Goal: Task Accomplishment & Management: Use online tool/utility

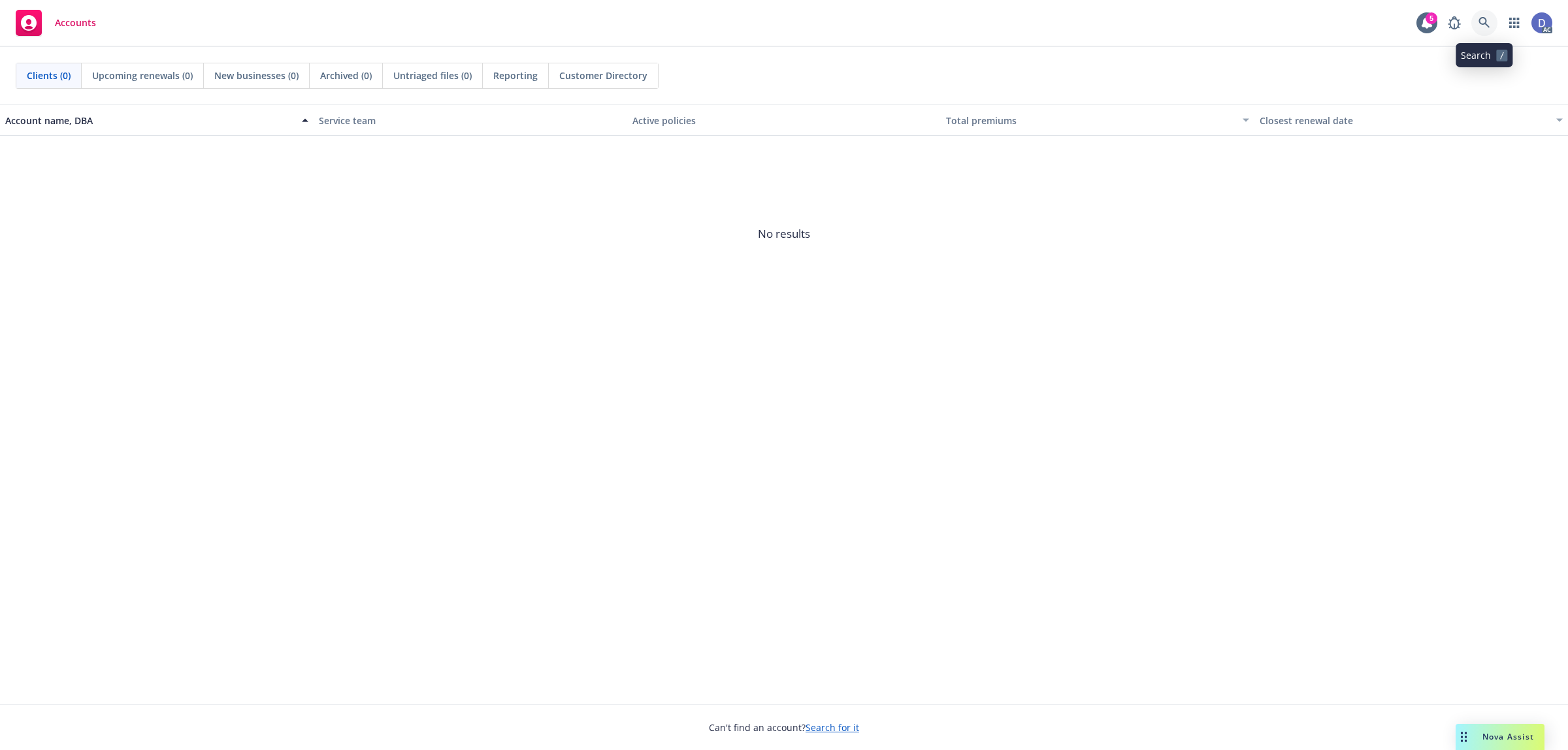
click at [1480, 24] on icon at bounding box center [1484, 22] width 12 height 12
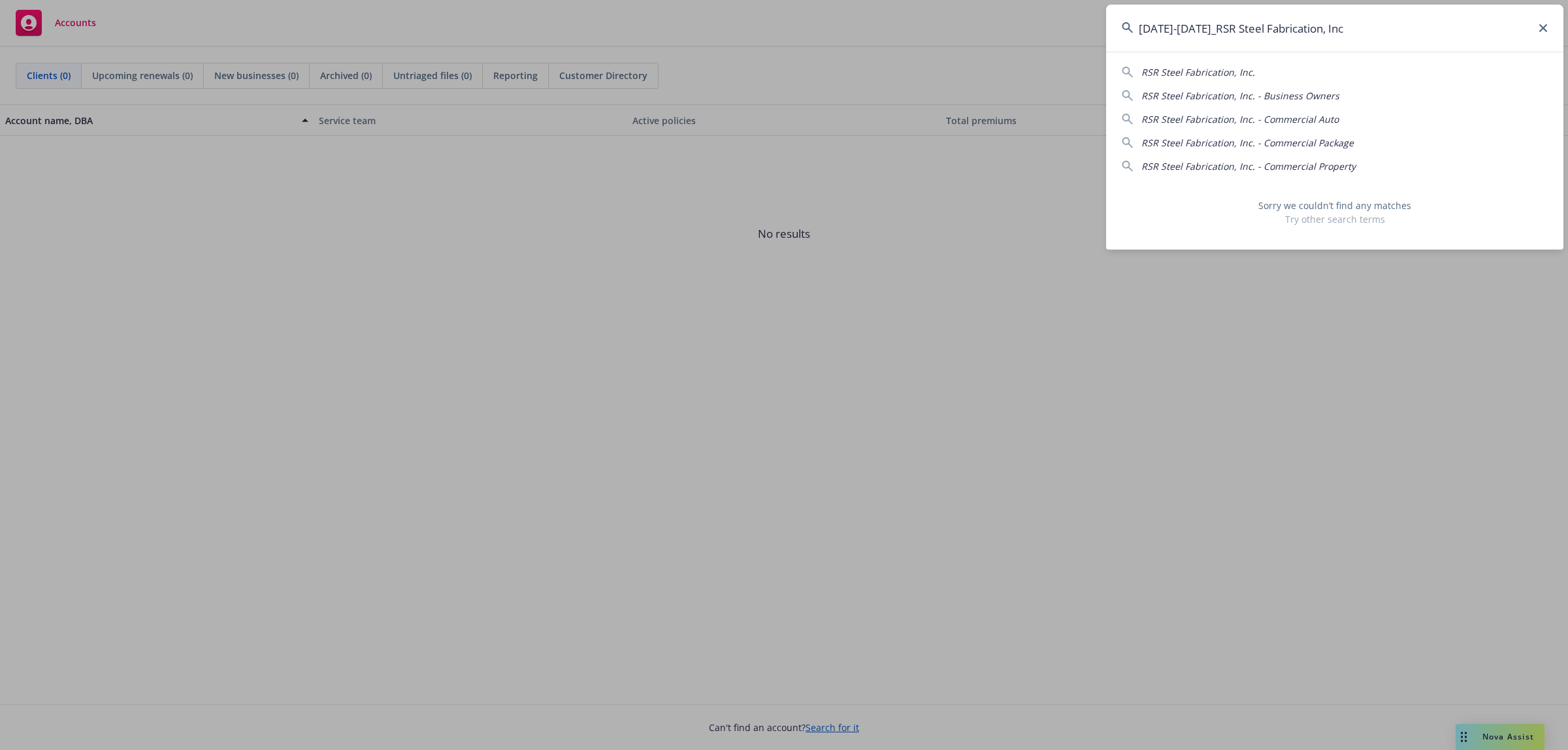
drag, startPoint x: 1197, startPoint y: 31, endPoint x: 1089, endPoint y: 31, distance: 108.0
click at [1089, 31] on div "2018-2022_RSR Steel Fabrication, Inc RSR Steel Fabrication, Inc. RSR Steel Fabr…" at bounding box center [784, 375] width 1568 height 750
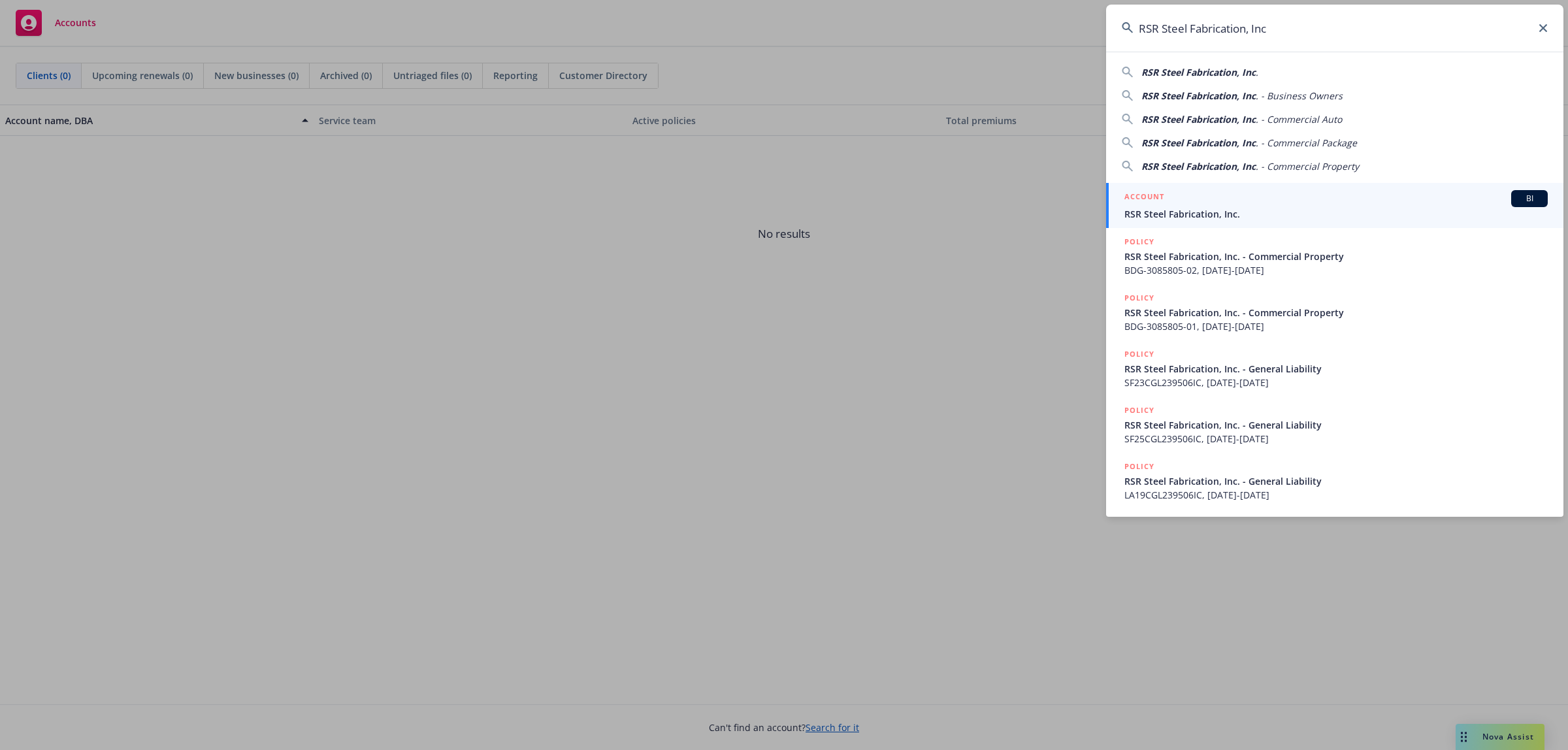
type input "RSR Steel Fabrication, Inc"
click at [1252, 209] on span "RSR Steel Fabrication, Inc." at bounding box center [1336, 213] width 423 height 13
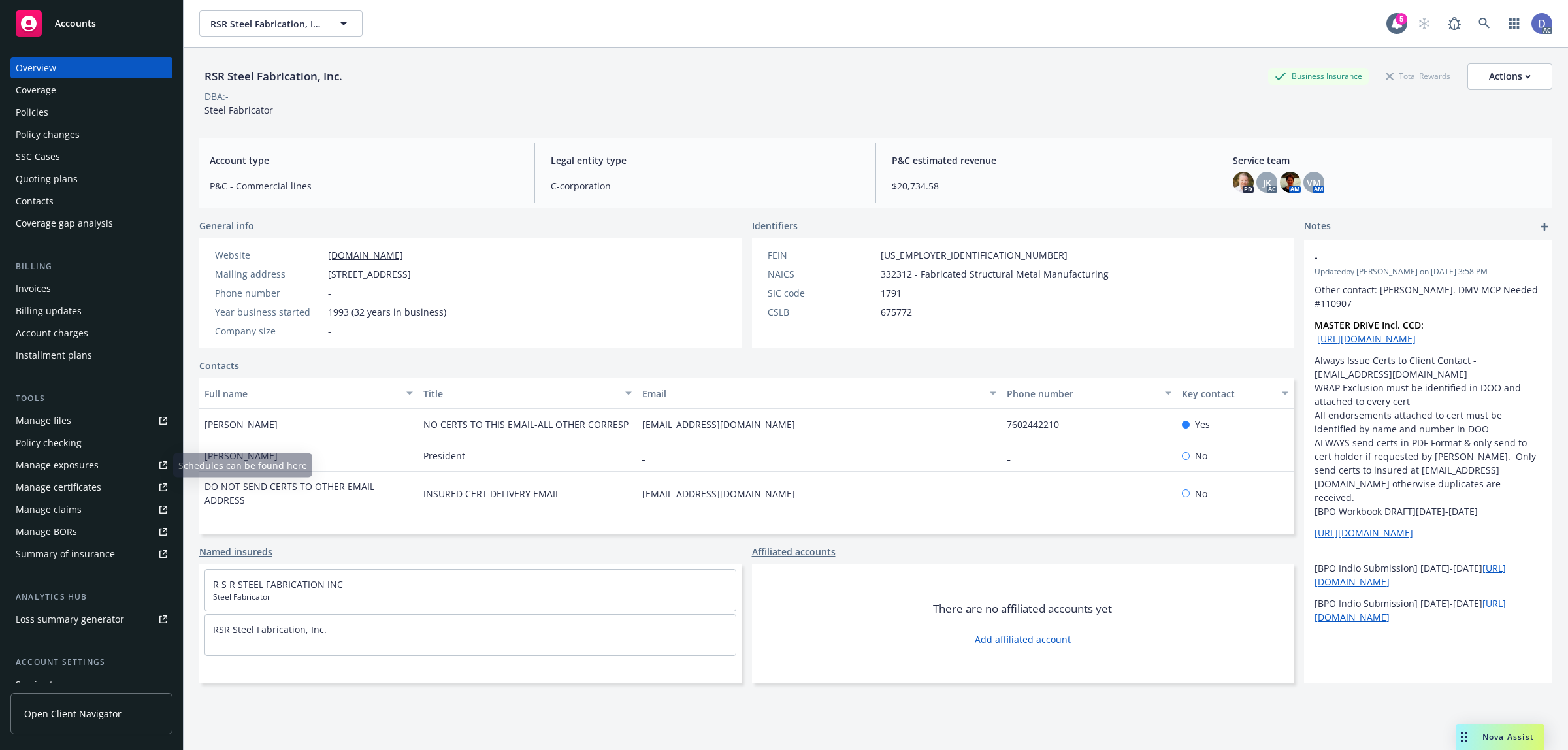
click at [79, 503] on div "Manage claims" at bounding box center [49, 510] width 66 height 21
click at [60, 429] on div "Manage files" at bounding box center [43, 421] width 56 height 21
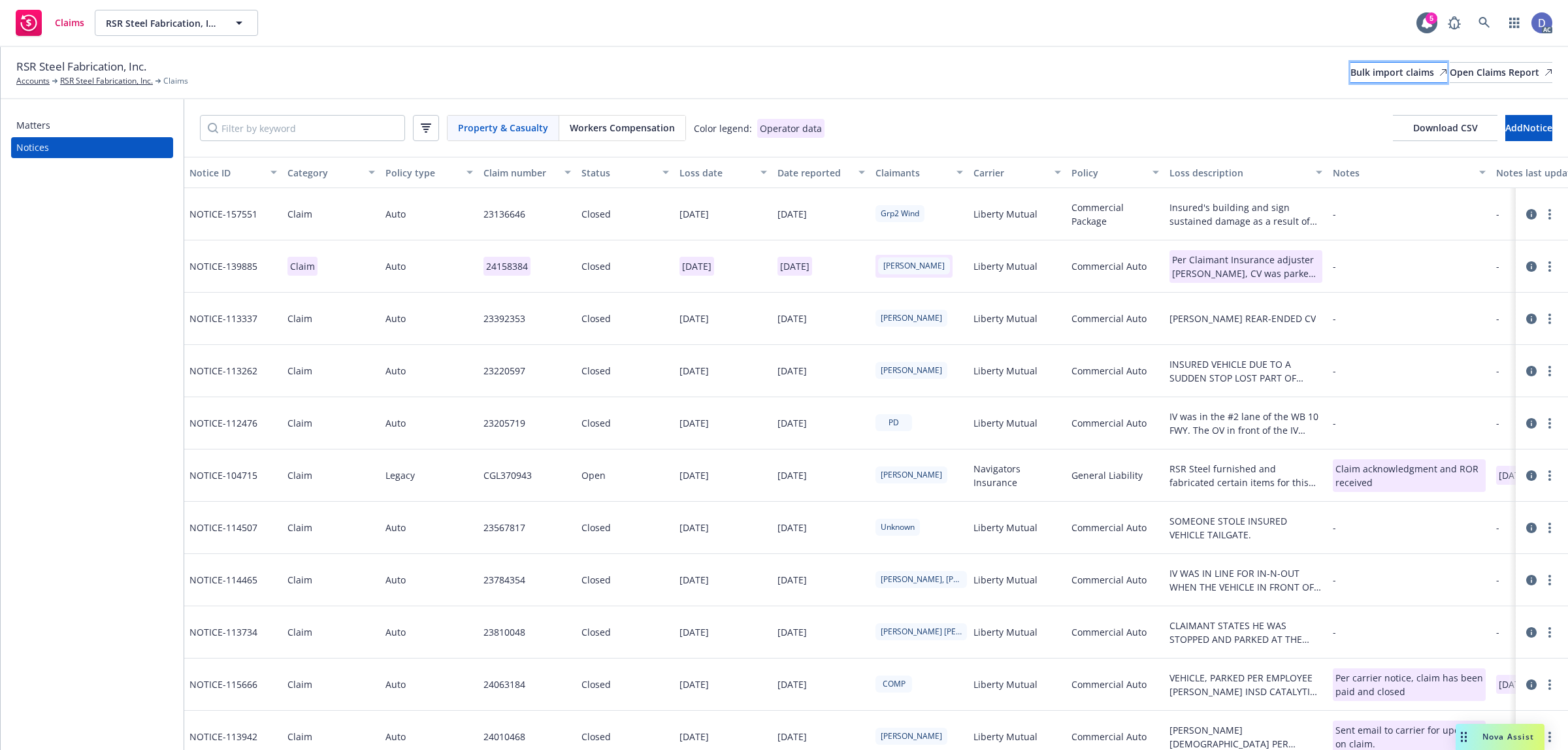
click at [1439, 73] on icon at bounding box center [1442, 72] width 8 height 8
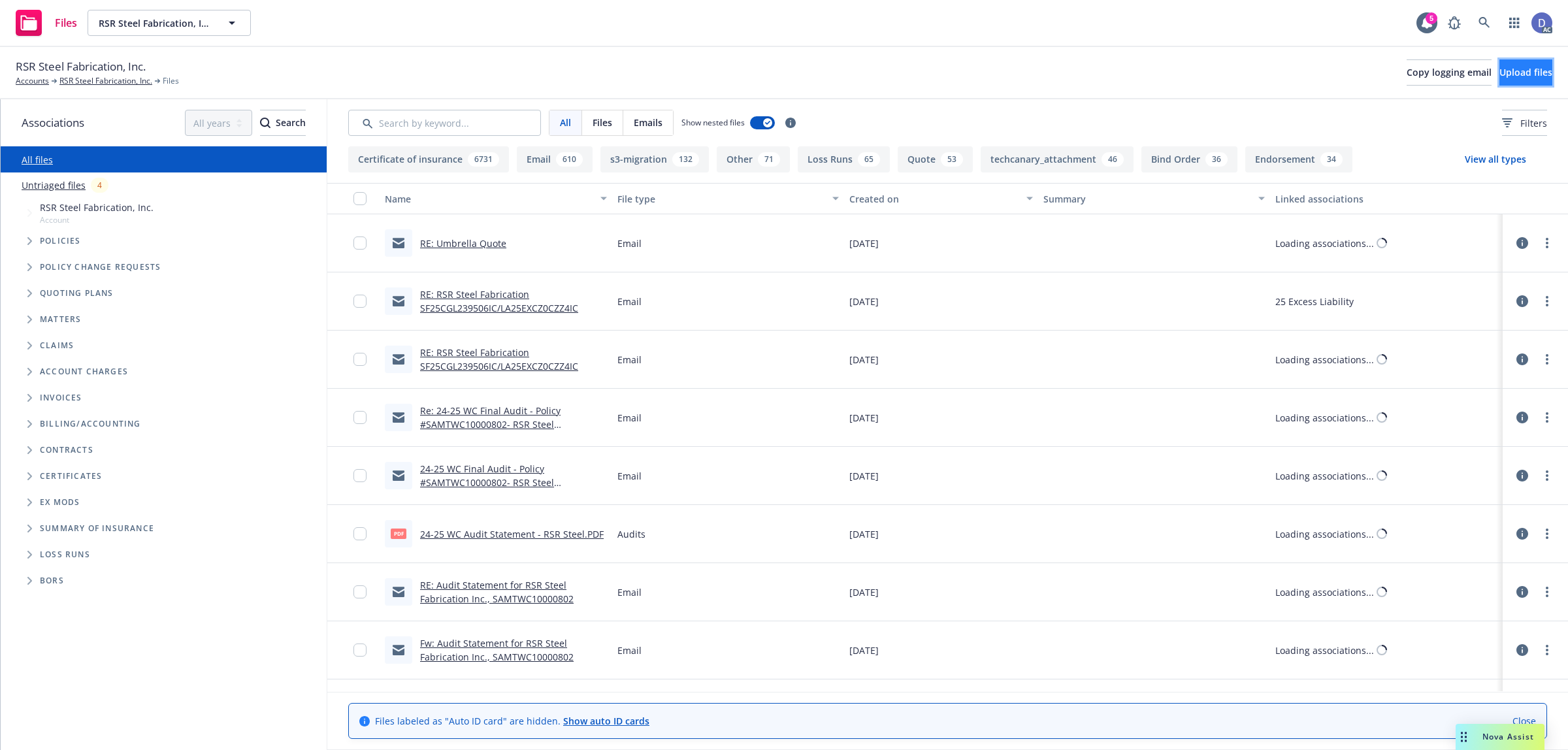
click at [1519, 76] on span "Upload files" at bounding box center [1526, 73] width 53 height 12
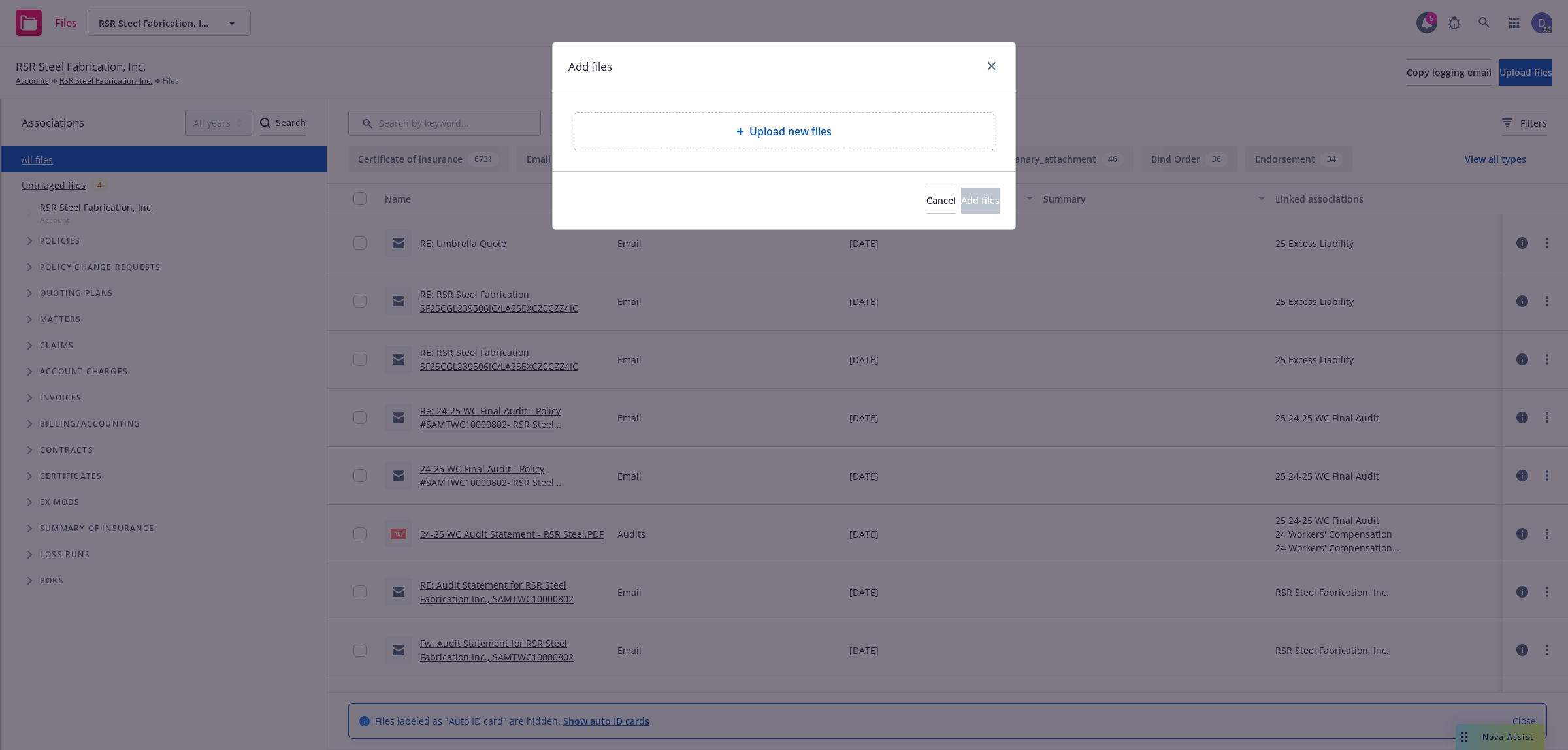
click at [765, 121] on div "Upload new files" at bounding box center [784, 131] width 420 height 36
click at [799, 134] on span "Upload new files" at bounding box center [790, 131] width 82 height 16
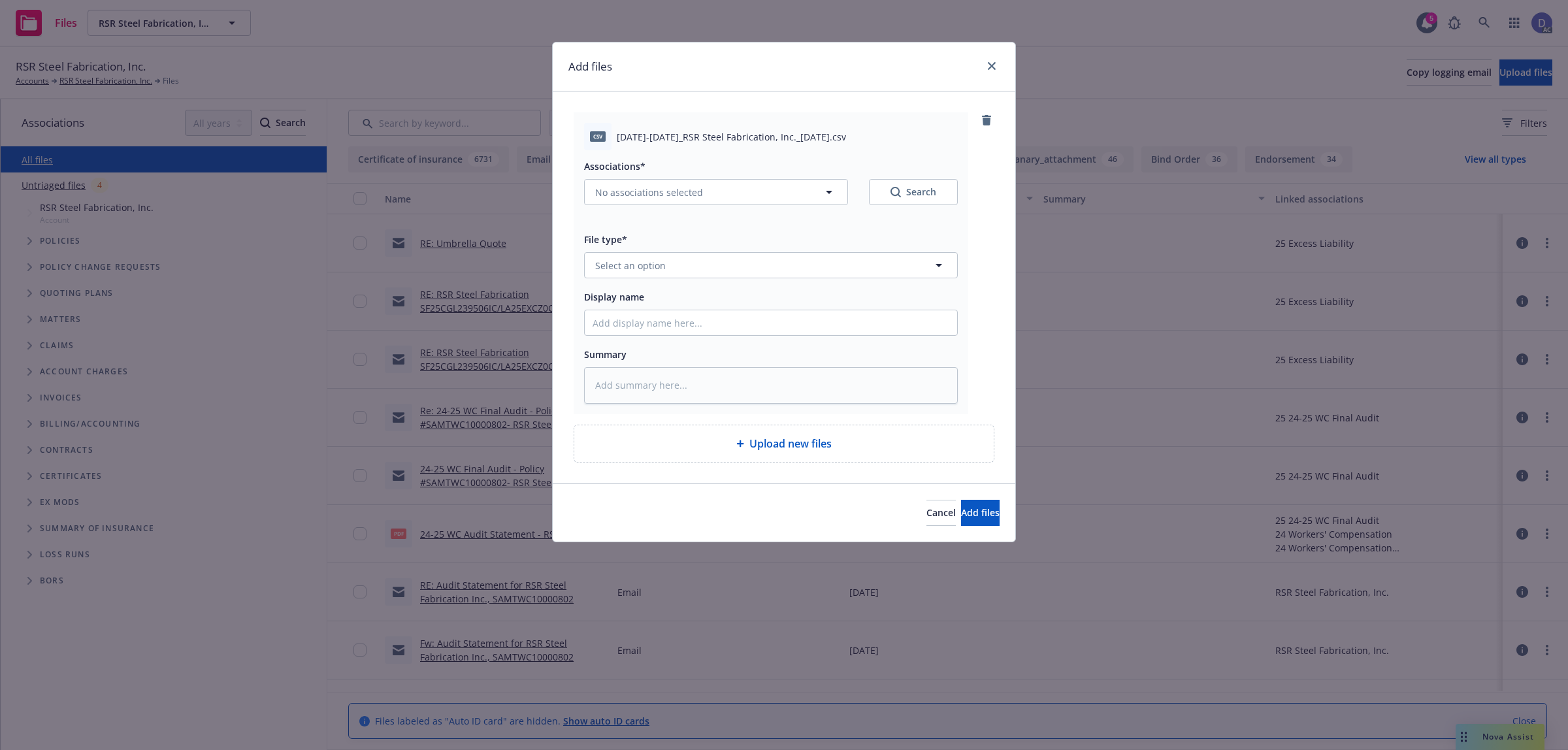
click at [840, 298] on div "Display name" at bounding box center [771, 297] width 374 height 16
click at [849, 318] on input "Display name" at bounding box center [770, 322] width 373 height 25
paste input "2018-2022_RSR Steel Fabrication, Inc._3-3-2025"
type input "2018-2022_RSR Steel Fabrication, Inc._3-3-2025"
type textarea "x"
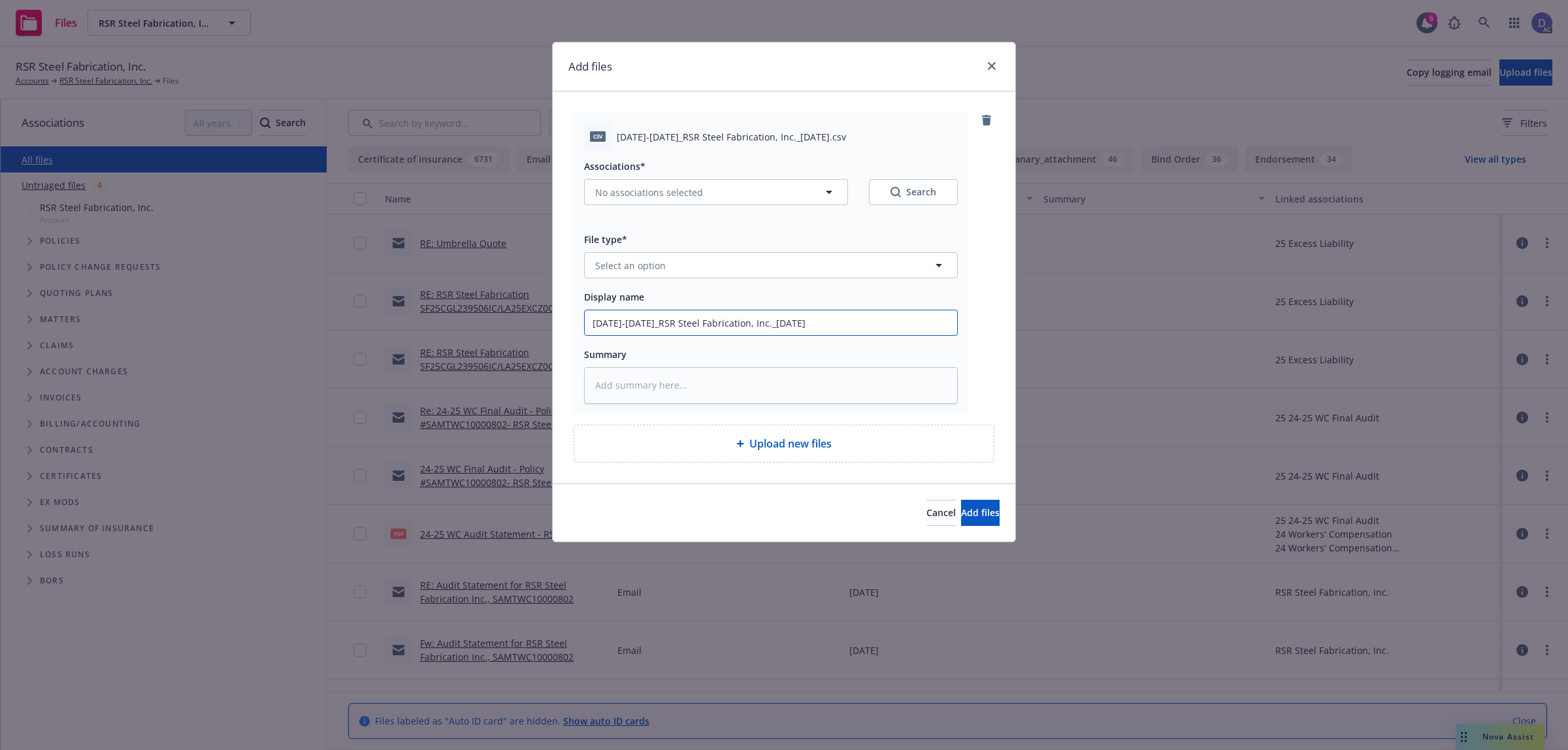
type input "2018-2022_RSR Steel Fabrication, Inc._3-3-2025"
click at [870, 269] on button "Select an option" at bounding box center [771, 266] width 374 height 27
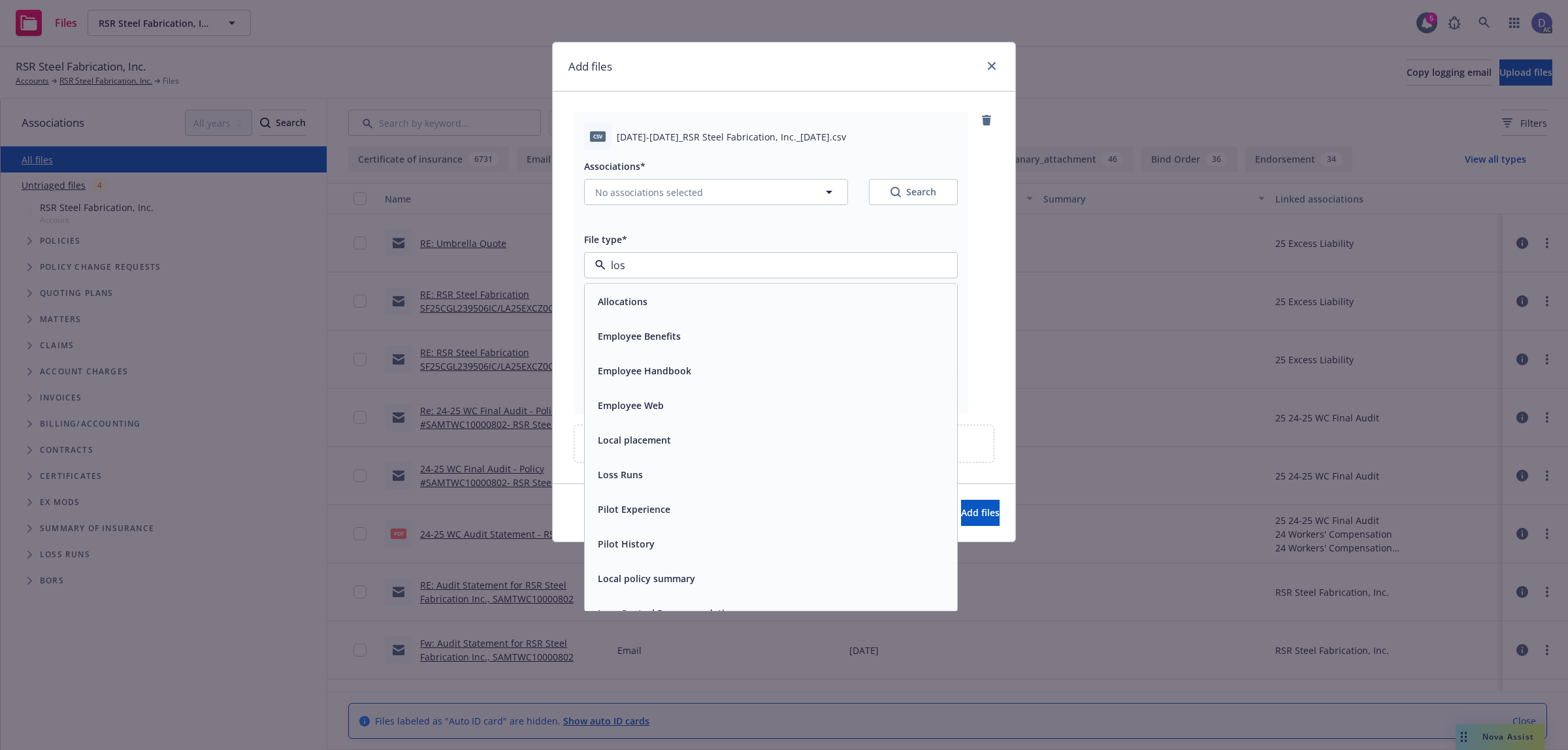
type input "loss"
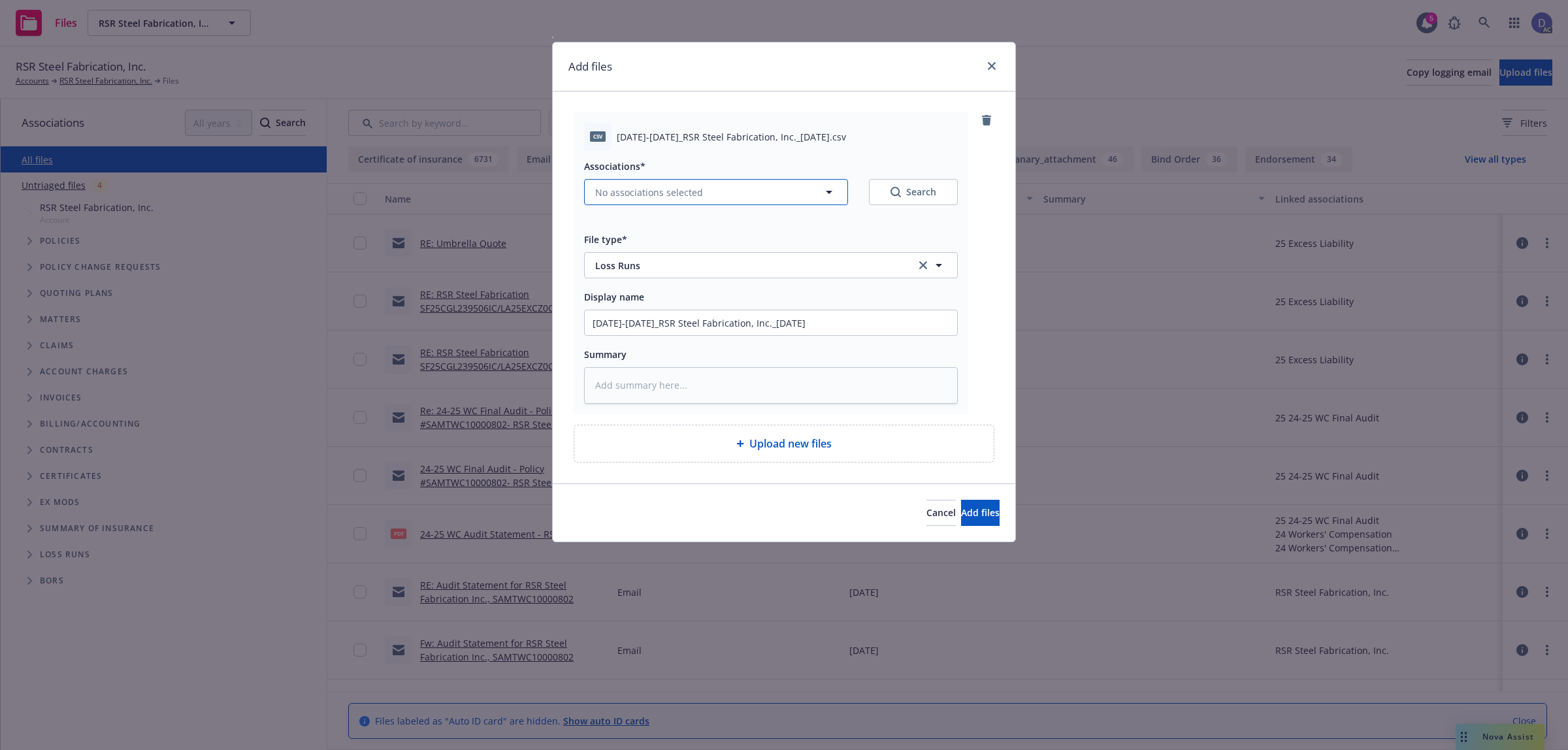
click at [833, 193] on icon "button" at bounding box center [829, 192] width 16 height 16
type textarea "x"
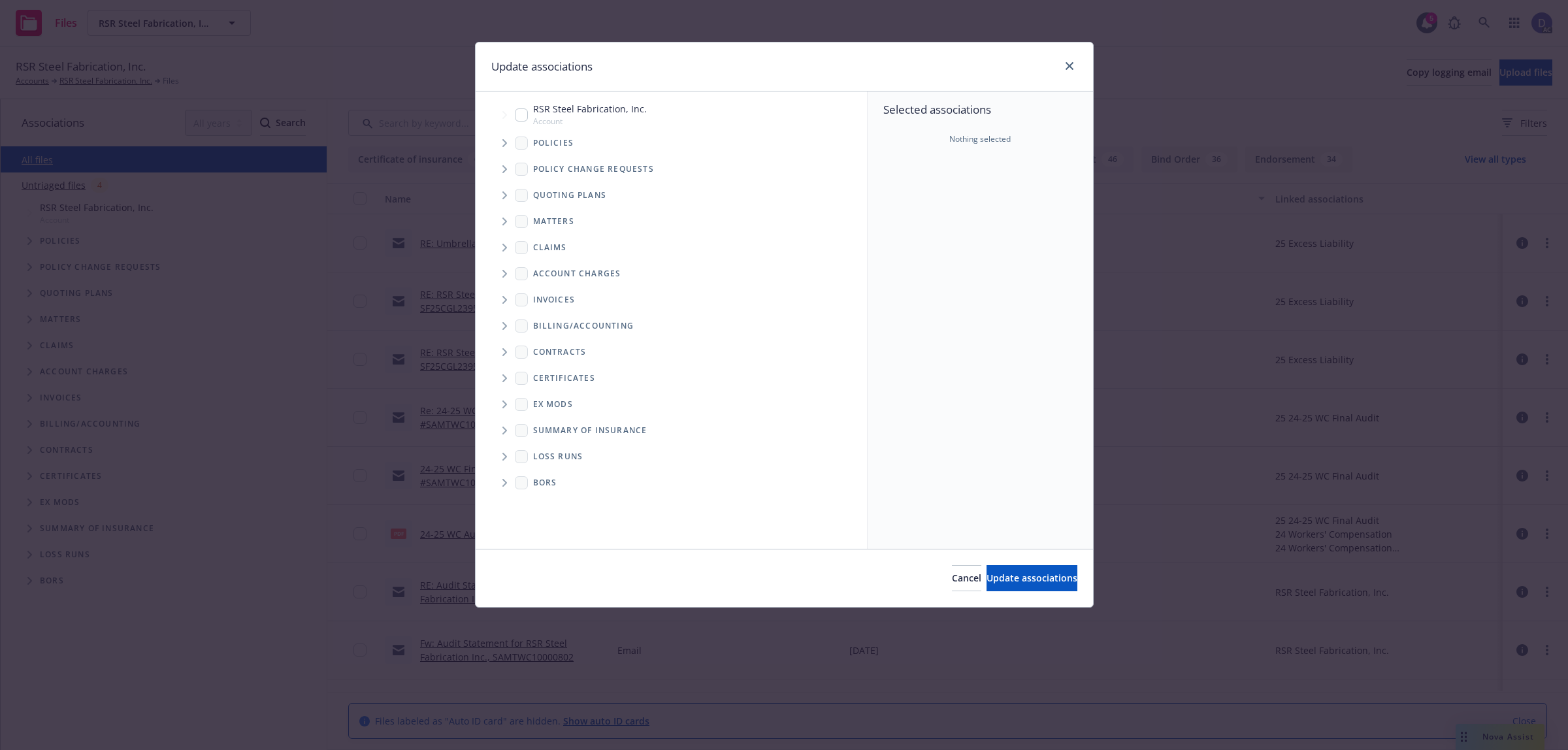
click at [498, 135] on span "Tree Example" at bounding box center [505, 143] width 21 height 21
click at [915, 229] on div "Selected associations Nothing selected" at bounding box center [980, 320] width 226 height 457
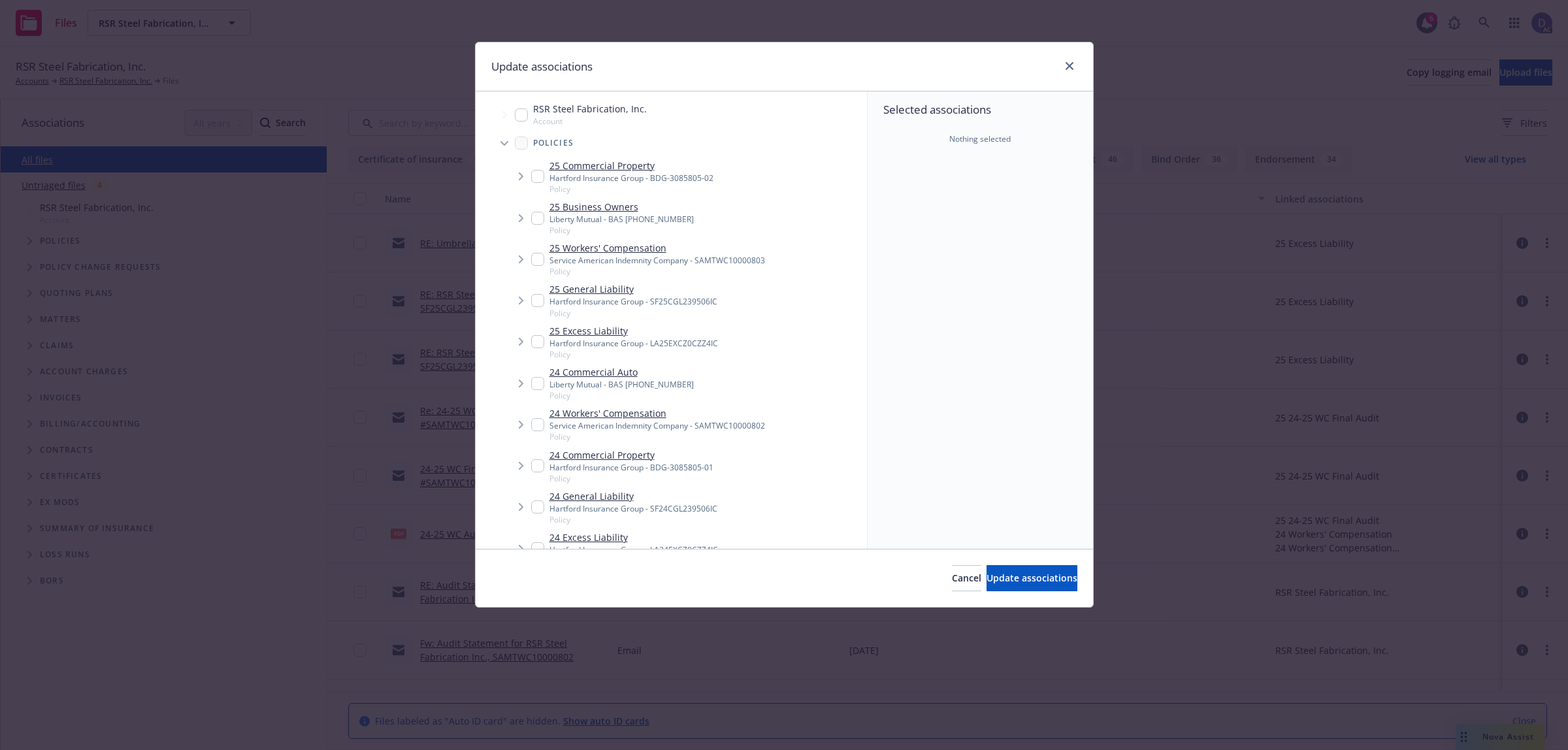
scroll to position [1467, 0]
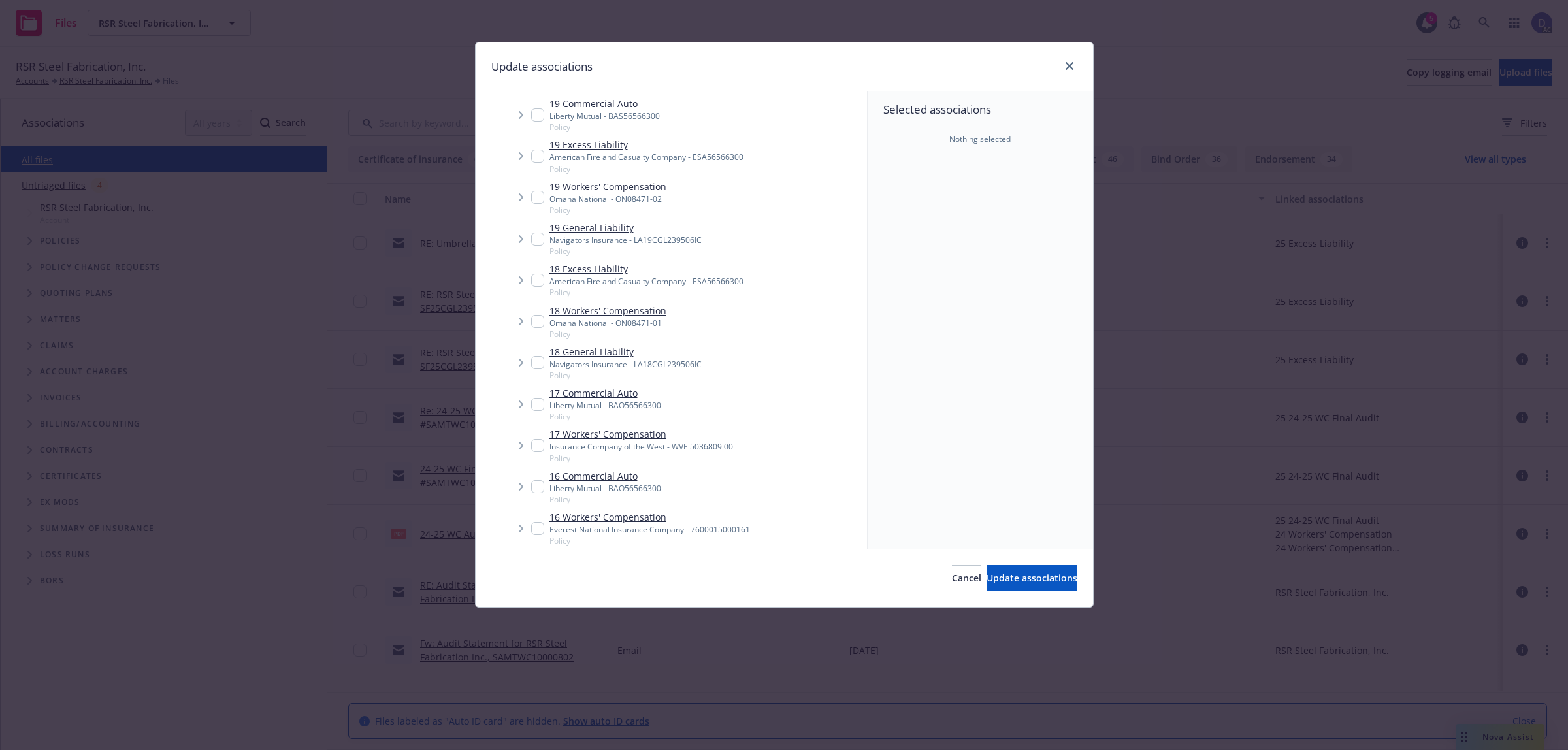
click at [637, 314] on link "18 Workers' Compensation" at bounding box center [608, 310] width 117 height 13
checkbox input "true"
click at [1031, 572] on span "Update associations" at bounding box center [1031, 578] width 91 height 12
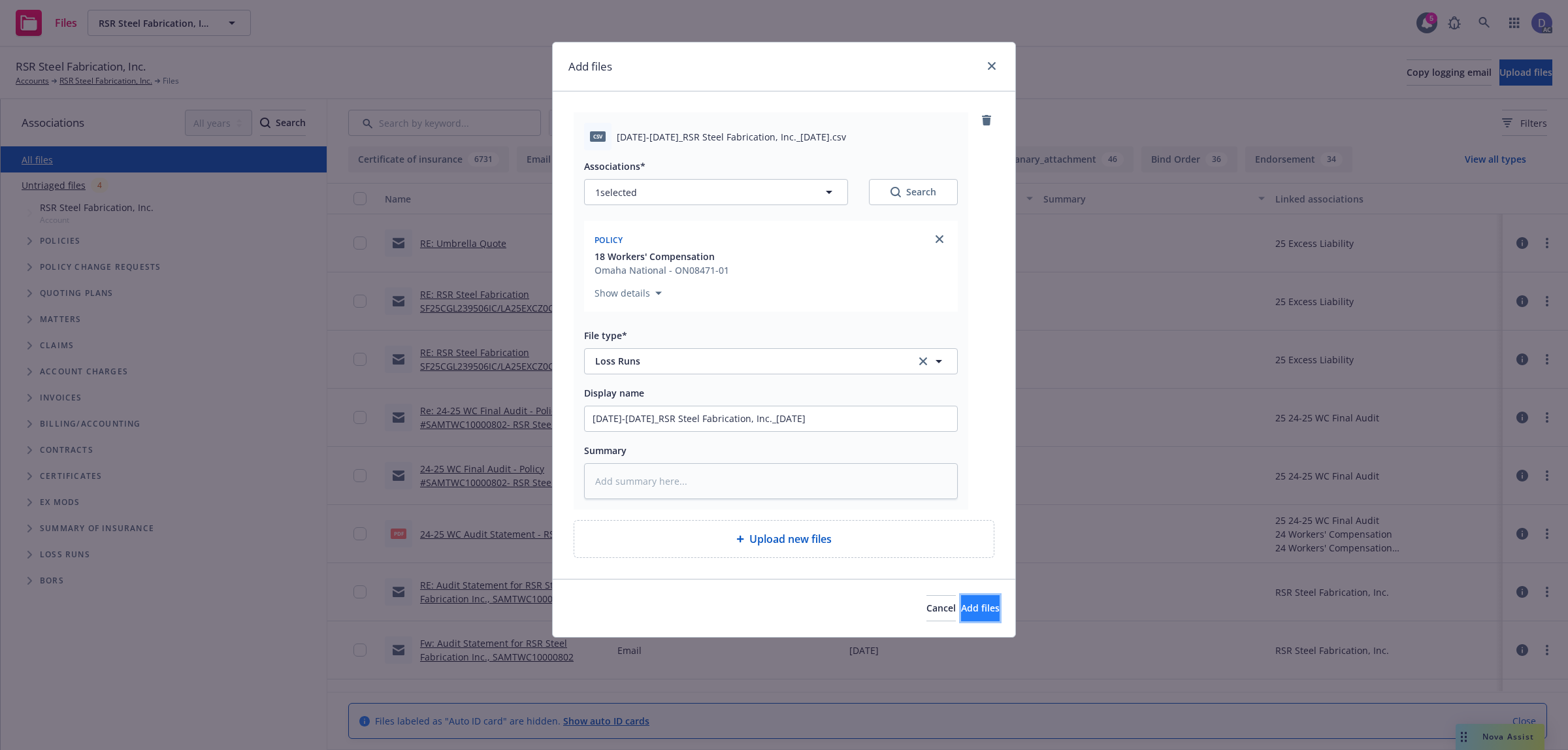
click at [961, 603] on span "Add files" at bounding box center [980, 608] width 39 height 12
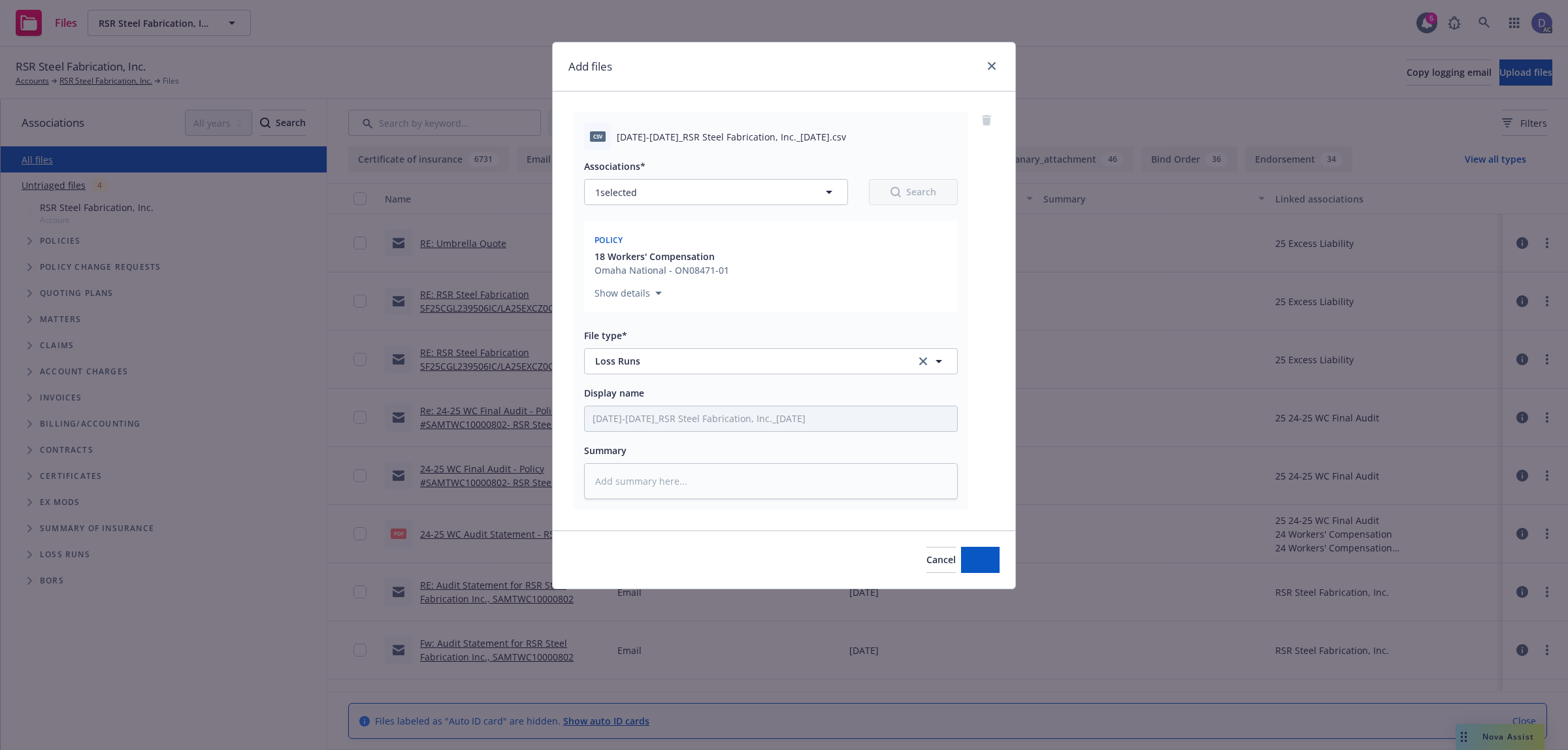
type textarea "x"
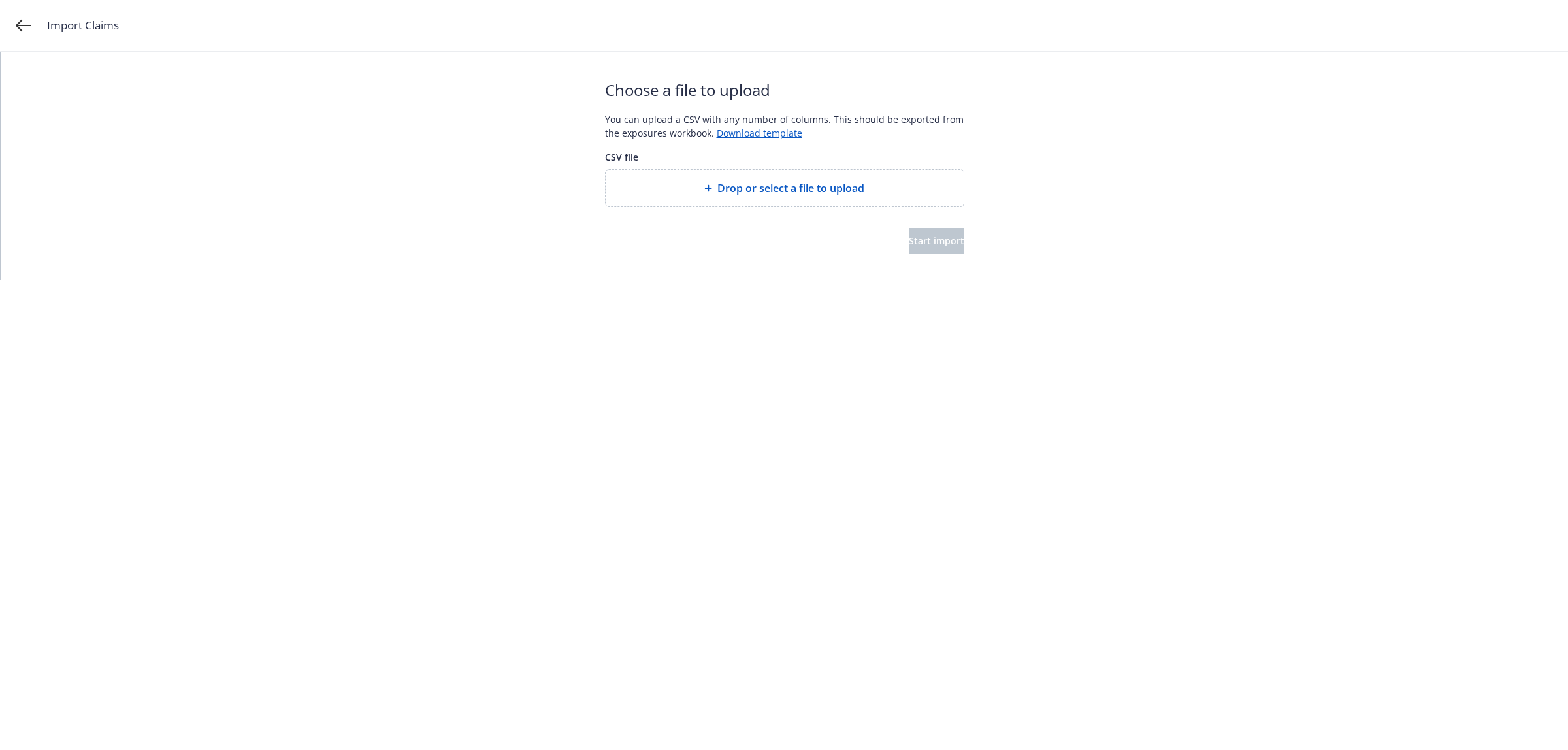
click at [769, 182] on span "Drop or select a file to upload" at bounding box center [791, 189] width 147 height 16
click at [913, 246] on span "Start import" at bounding box center [936, 241] width 56 height 12
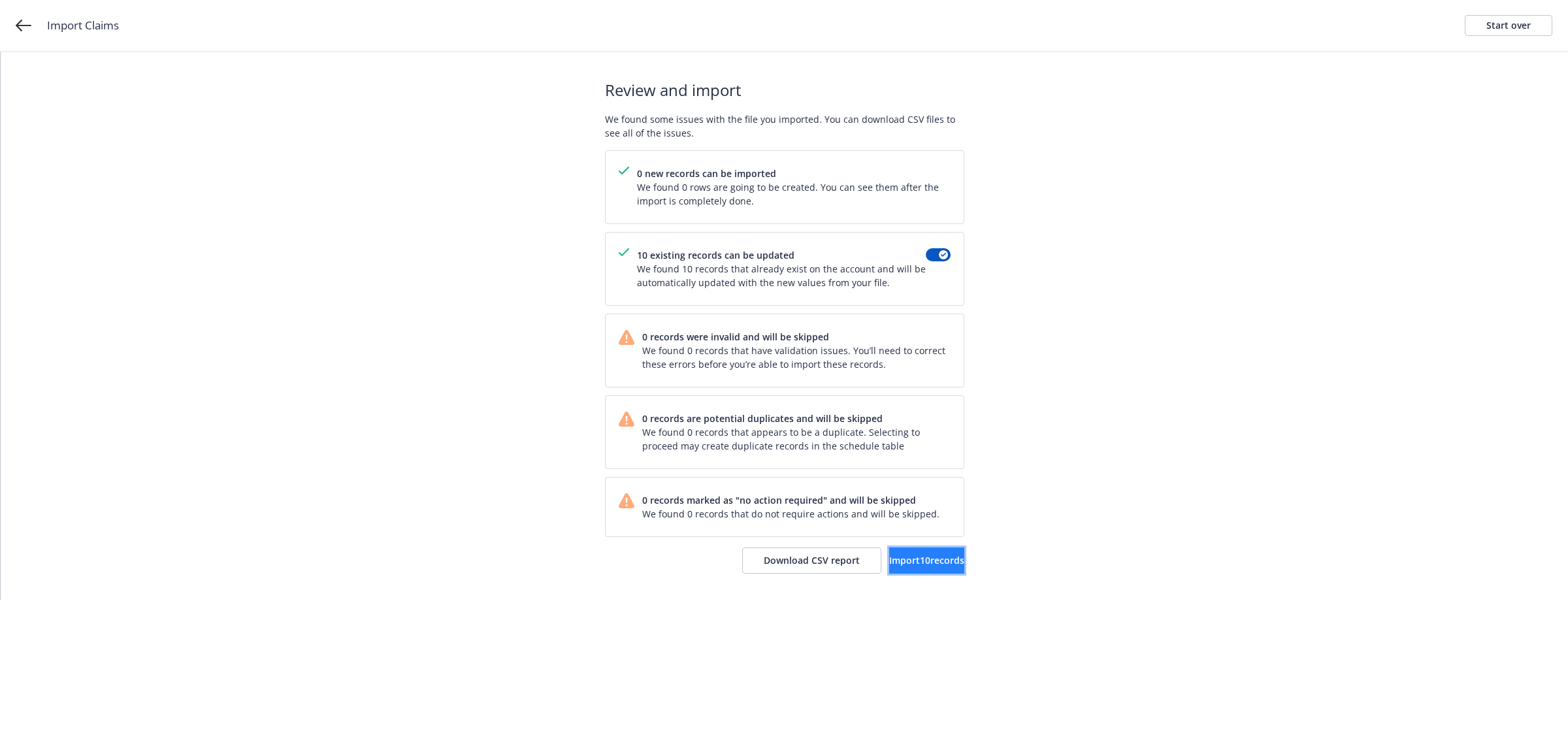
click at [899, 568] on button "Import 10 records" at bounding box center [926, 561] width 75 height 27
click at [903, 555] on span "View accounts" at bounding box center [910, 561] width 64 height 12
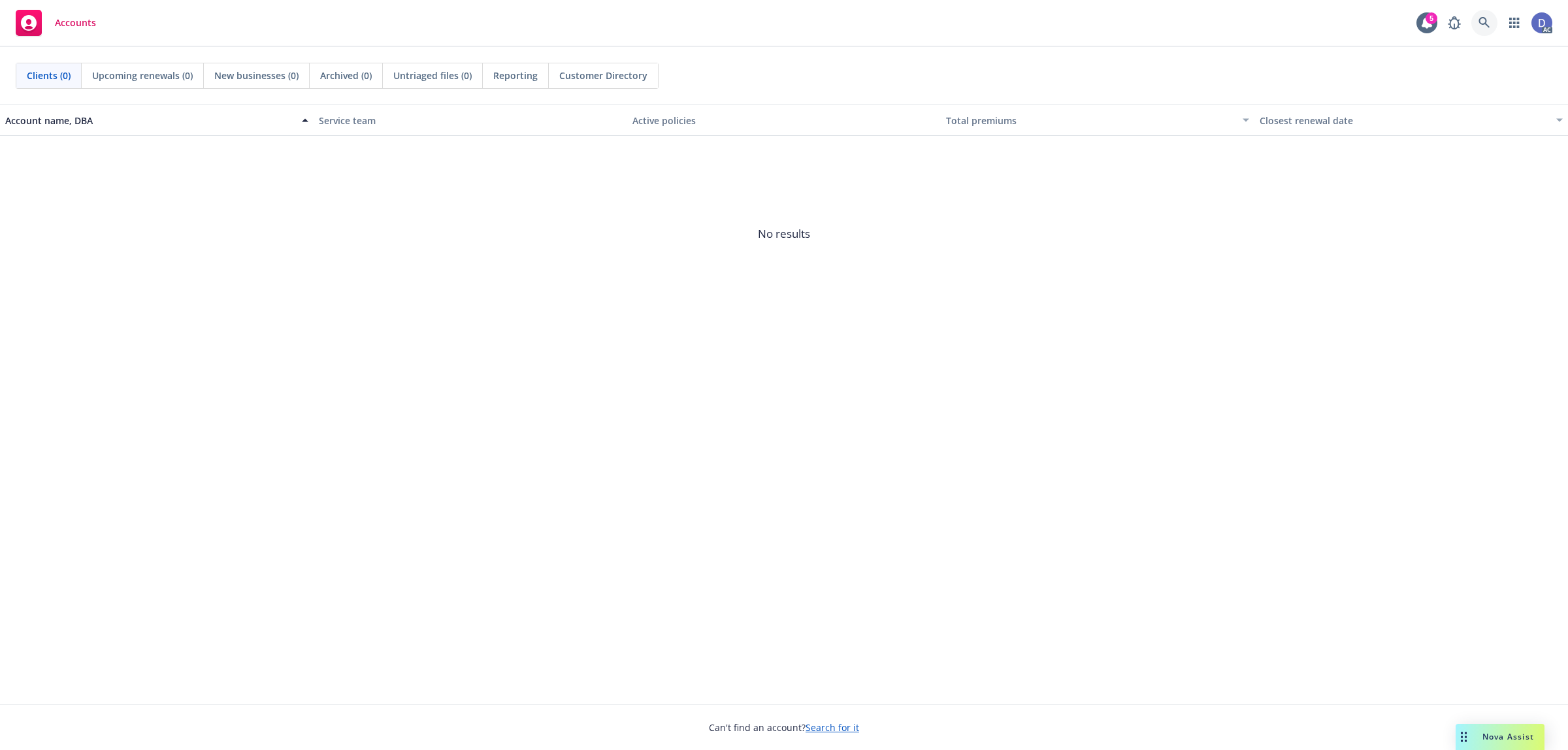
click at [1481, 15] on link at bounding box center [1485, 23] width 27 height 27
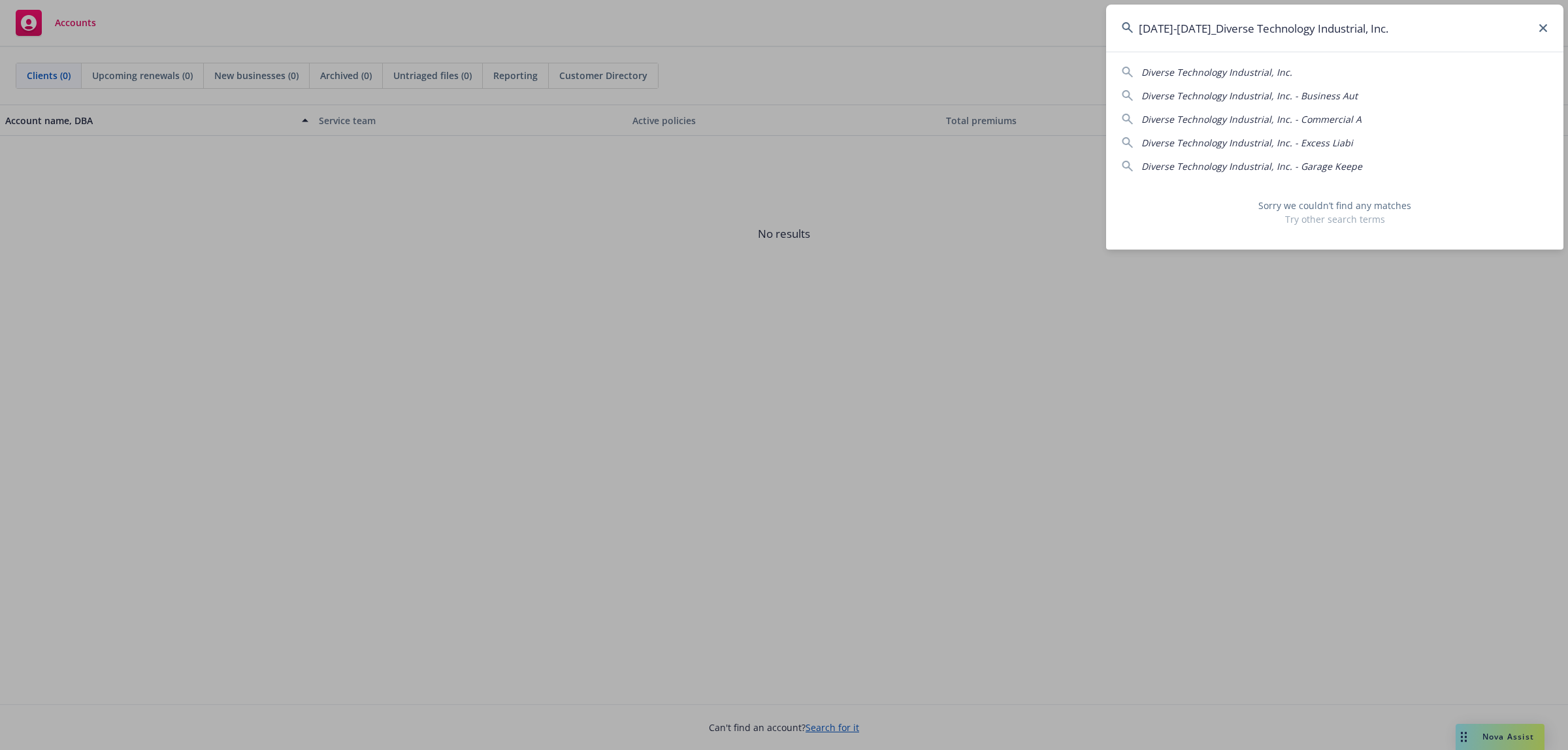
drag, startPoint x: 1199, startPoint y: 29, endPoint x: 1063, endPoint y: 34, distance: 136.1
click at [1063, 34] on div "2022-2024_Diverse Technology Industrial, Inc. Diverse Technology Industrial, In…" at bounding box center [784, 375] width 1568 height 750
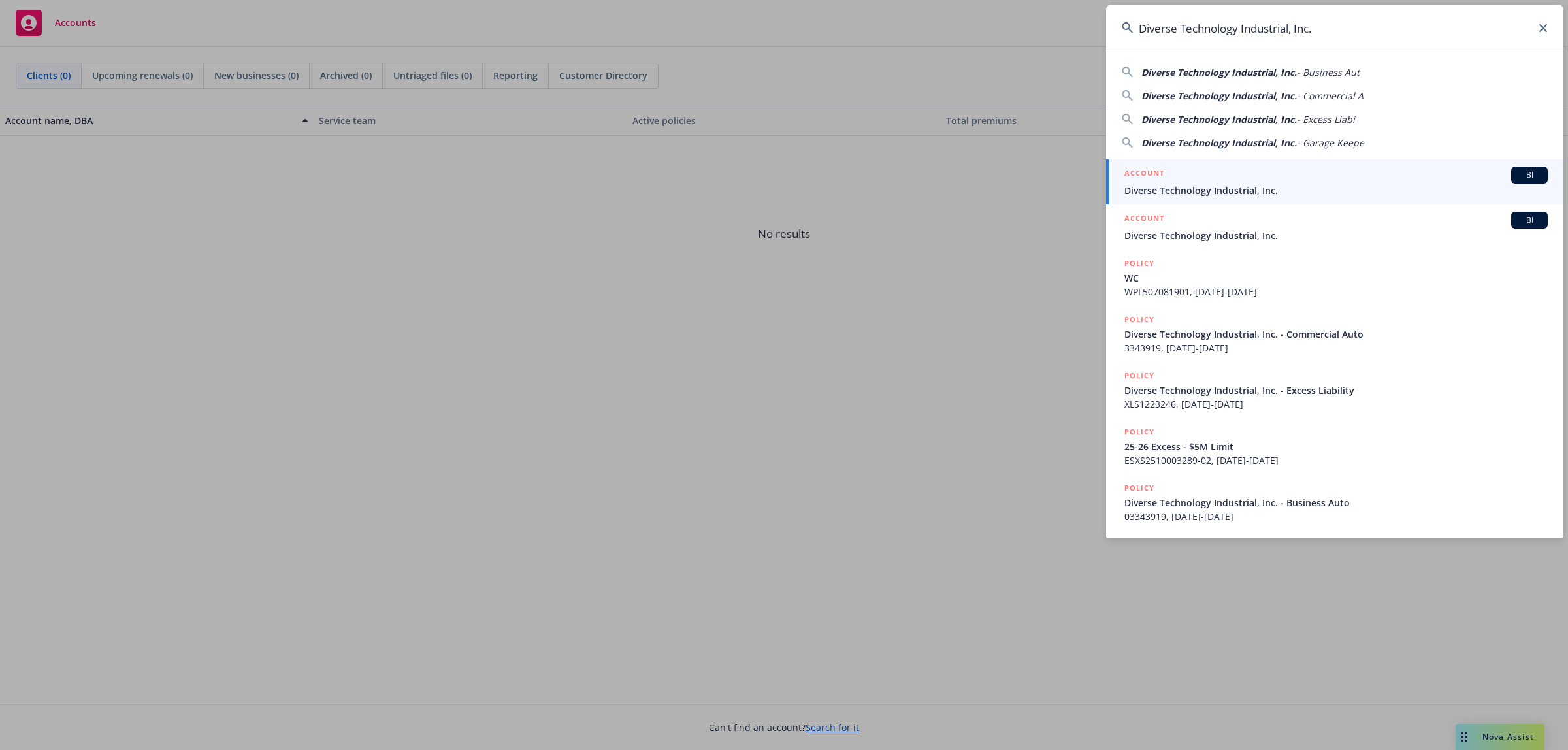
type input "Diverse Technology Industrial, Inc."
click at [1271, 193] on span "Diverse Technology Industrial, Inc." at bounding box center [1336, 189] width 423 height 13
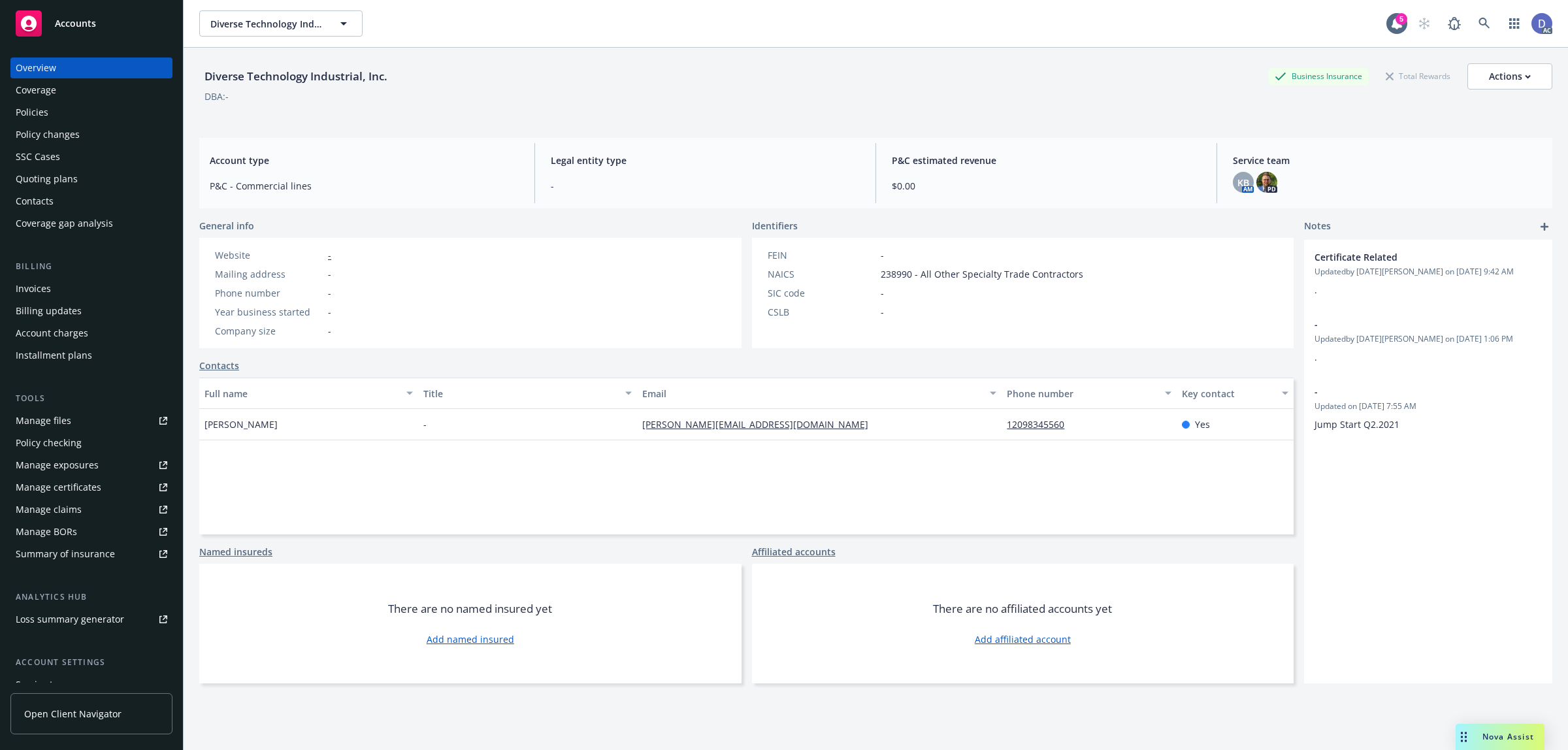
click at [48, 510] on div "Manage claims" at bounding box center [49, 510] width 66 height 21
click at [51, 426] on div "Manage files" at bounding box center [43, 421] width 56 height 21
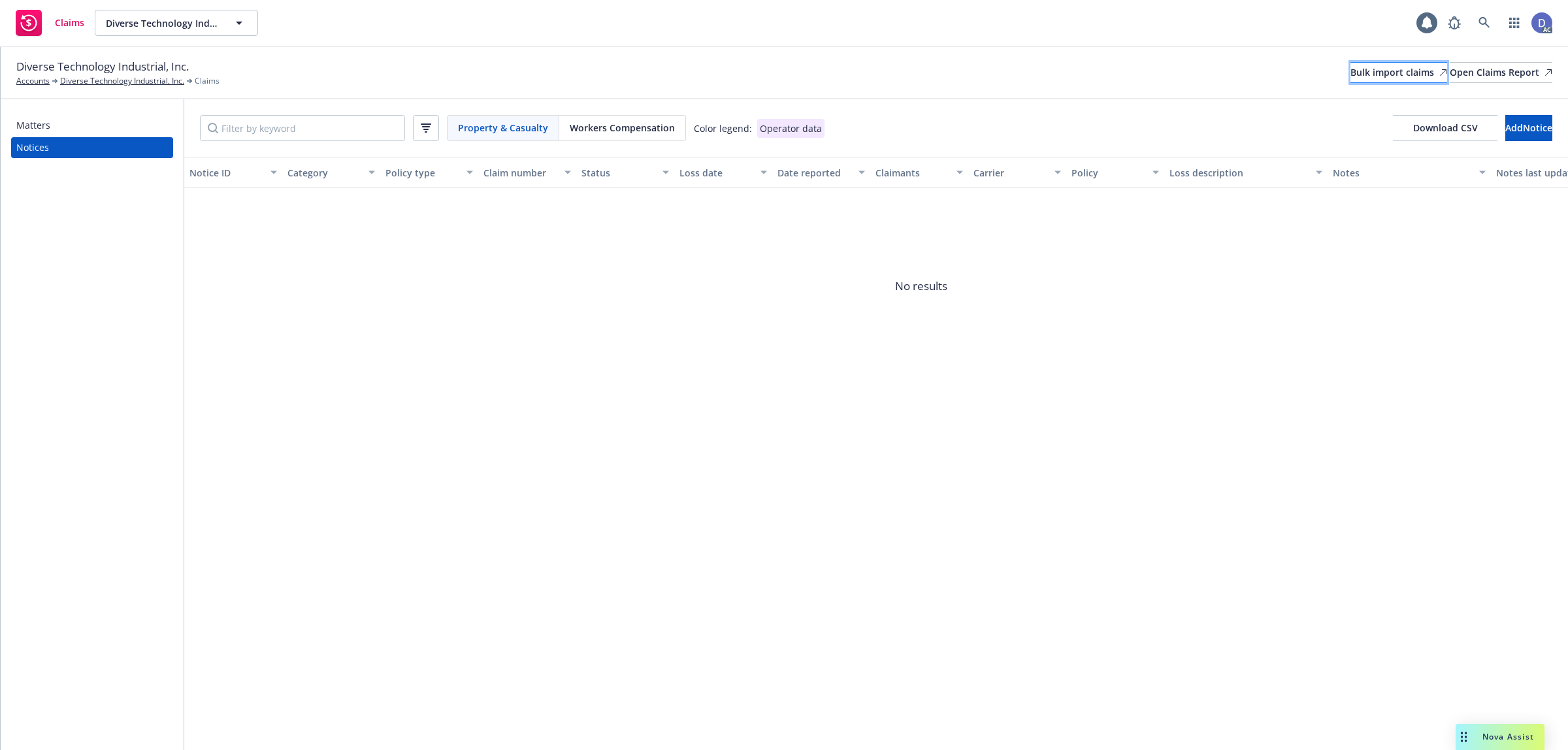
drag, startPoint x: 0, startPoint y: 0, endPoint x: 1297, endPoint y: 64, distance: 1298.6
click at [1350, 64] on div "Bulk import claims" at bounding box center [1398, 73] width 97 height 19
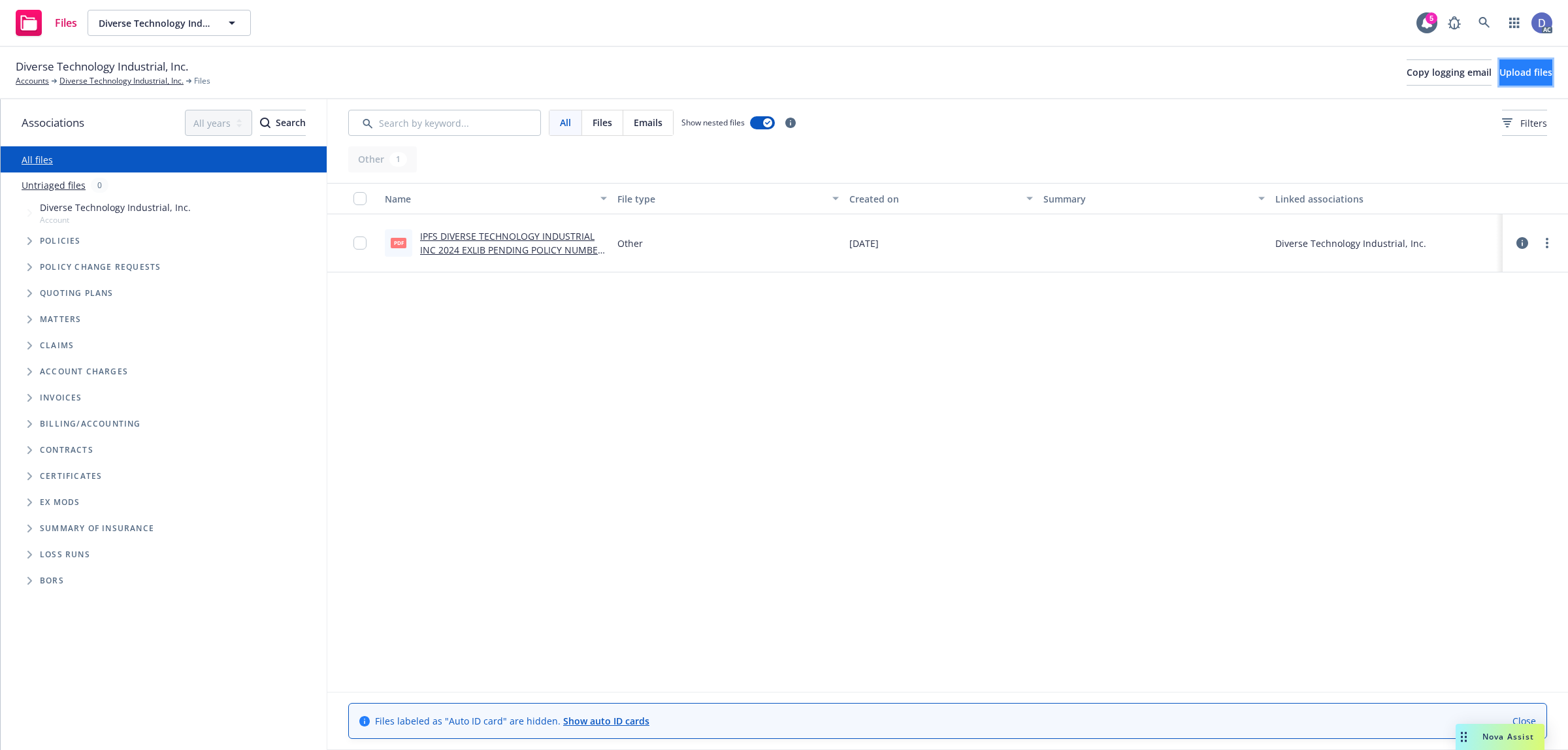
click at [1499, 83] on button "Upload files" at bounding box center [1526, 73] width 53 height 27
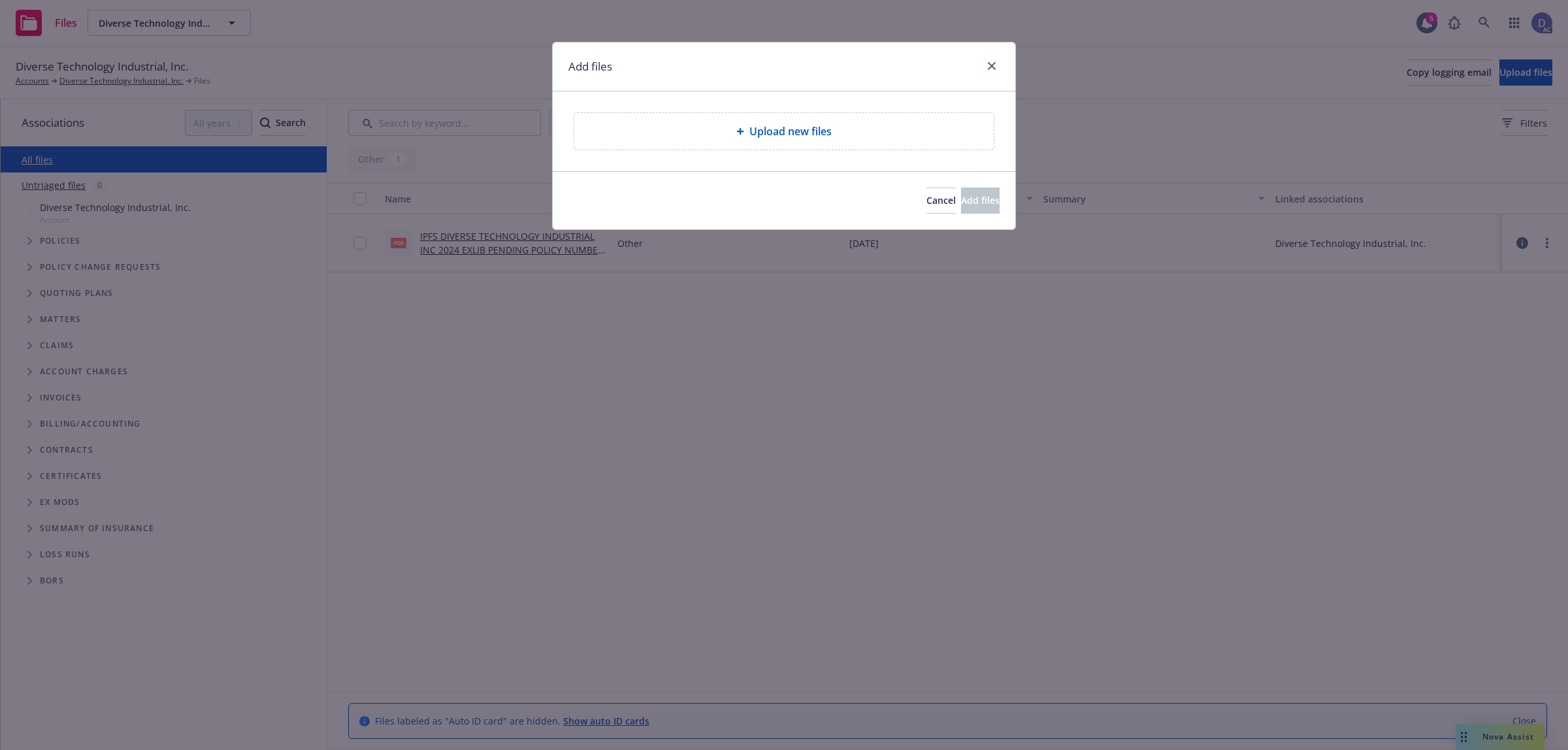
click at [796, 138] on span "Upload new files" at bounding box center [790, 131] width 82 height 16
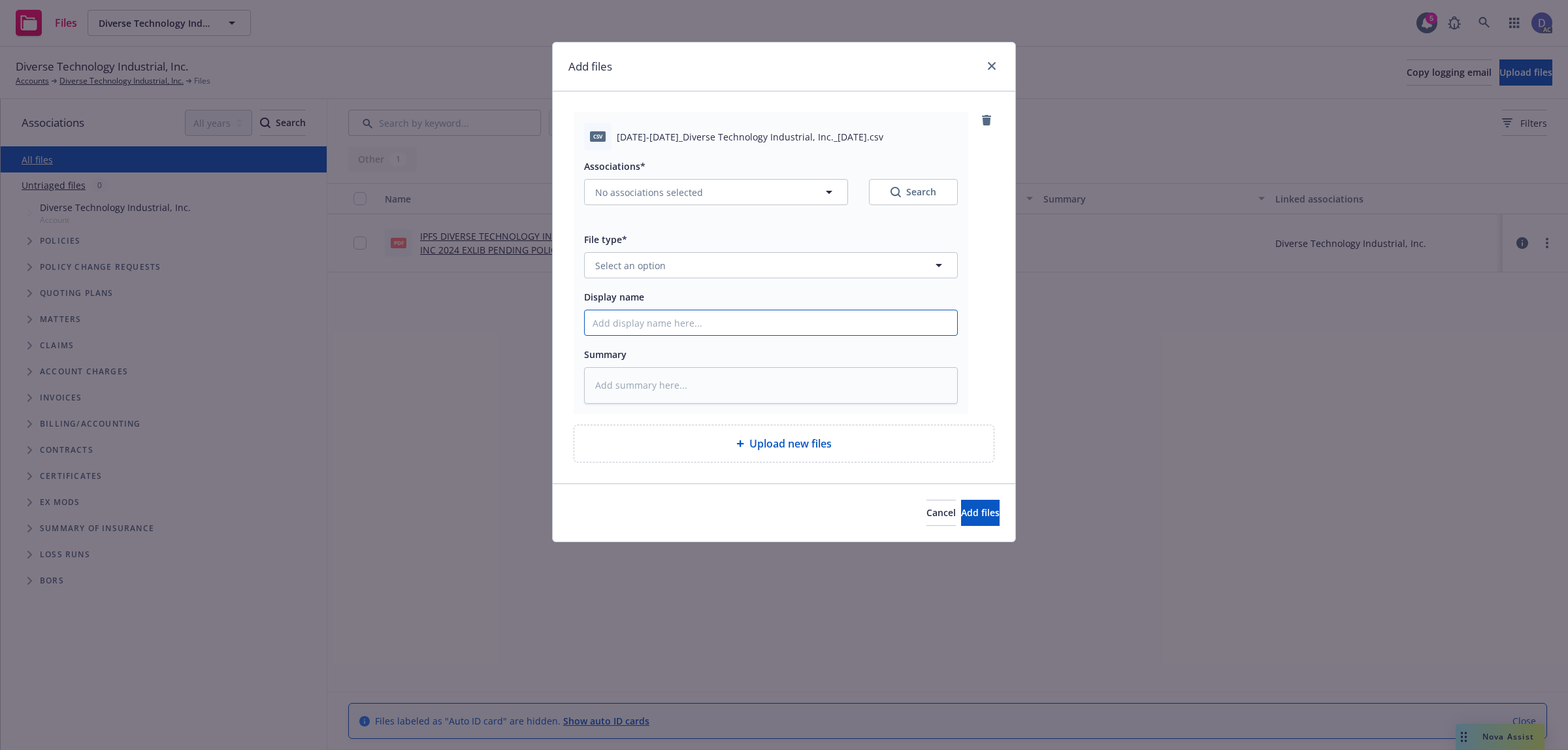
drag, startPoint x: 838, startPoint y: 318, endPoint x: 850, endPoint y: 294, distance: 26.8
click at [839, 319] on input "Display name" at bounding box center [770, 322] width 373 height 25
paste input "[DATE]-[DATE]_Diverse Technology Industrial, Inc._[DATE]"
type input "[DATE]-[DATE]_Diverse Technology Industrial, Inc._[DATE]"
type textarea "x"
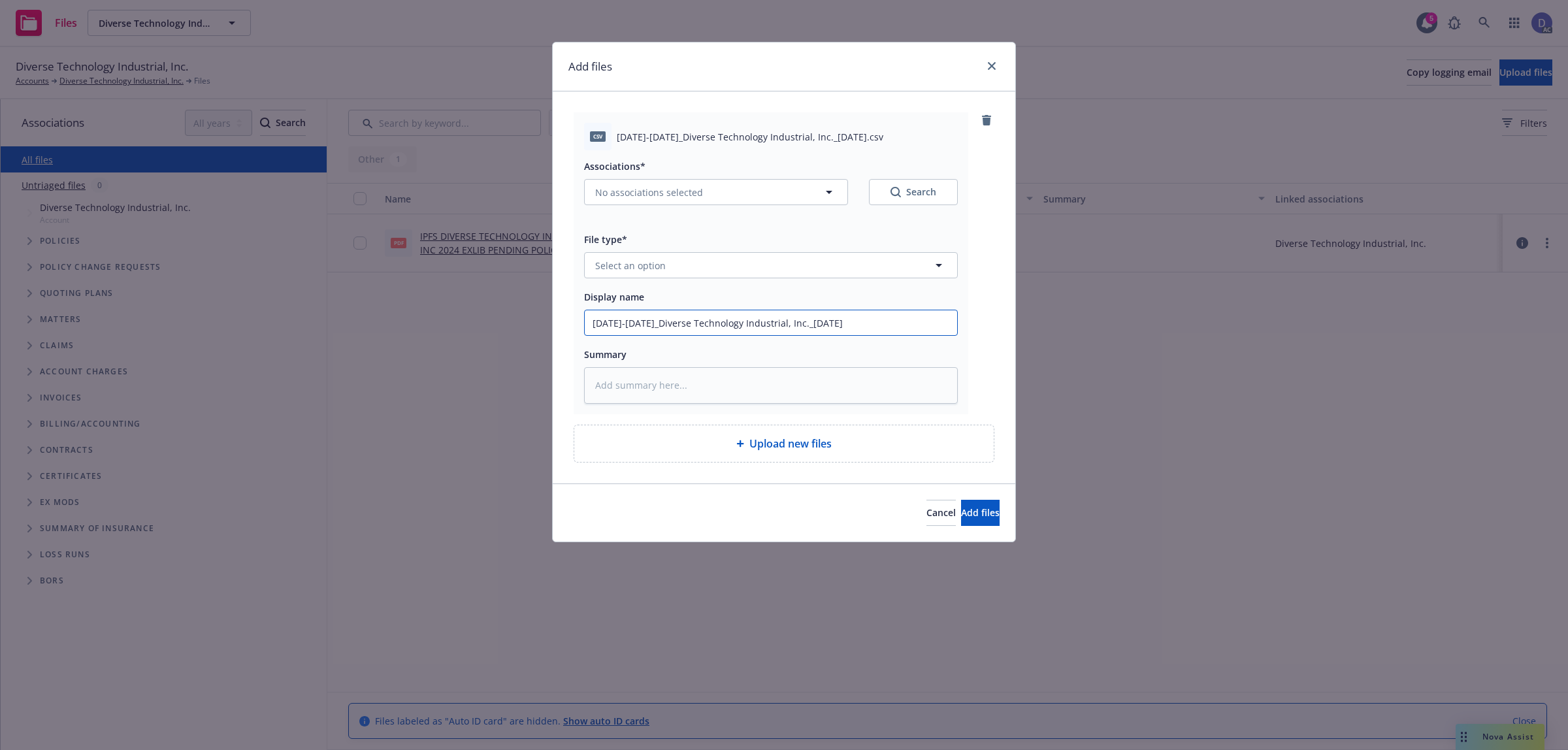
type input "2022-2024_Diverse Technology Industrial, Inc._2-13-2025"
click at [867, 269] on button "Select an option" at bounding box center [771, 266] width 374 height 27
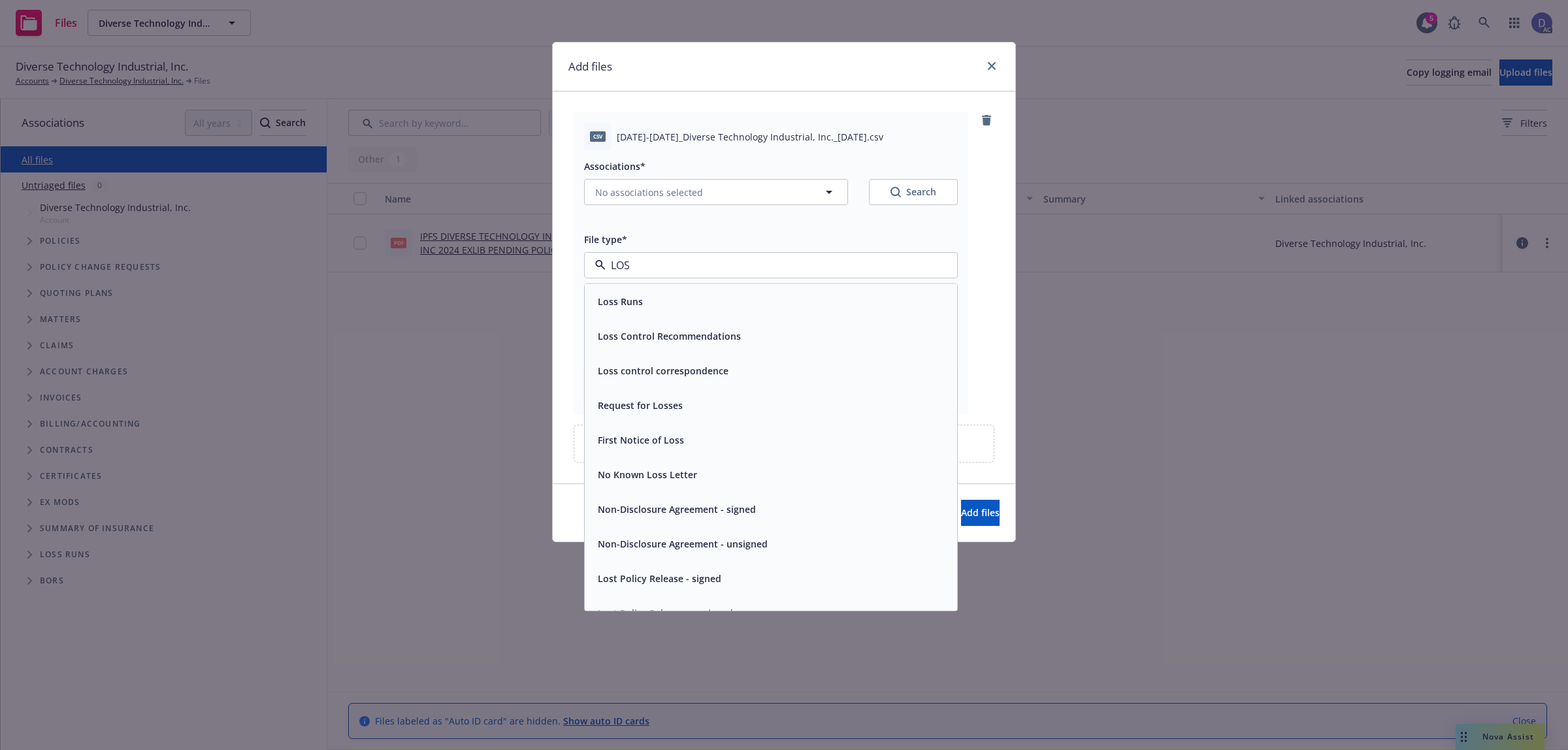
type input "LOSS"
click at [819, 289] on div "Loss Runs" at bounding box center [770, 301] width 373 height 35
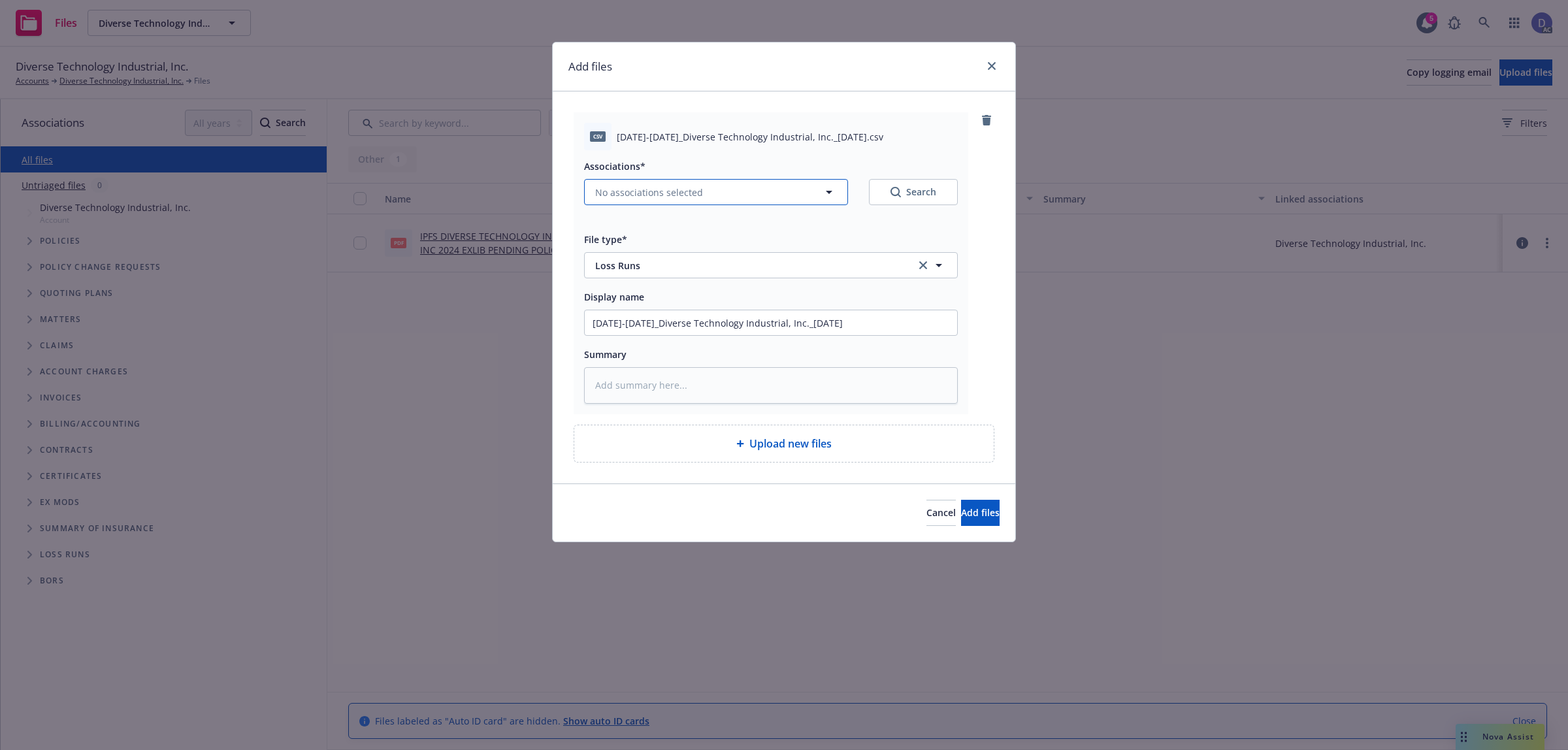
click at [642, 197] on span "No associations selected" at bounding box center [649, 192] width 108 height 13
type textarea "x"
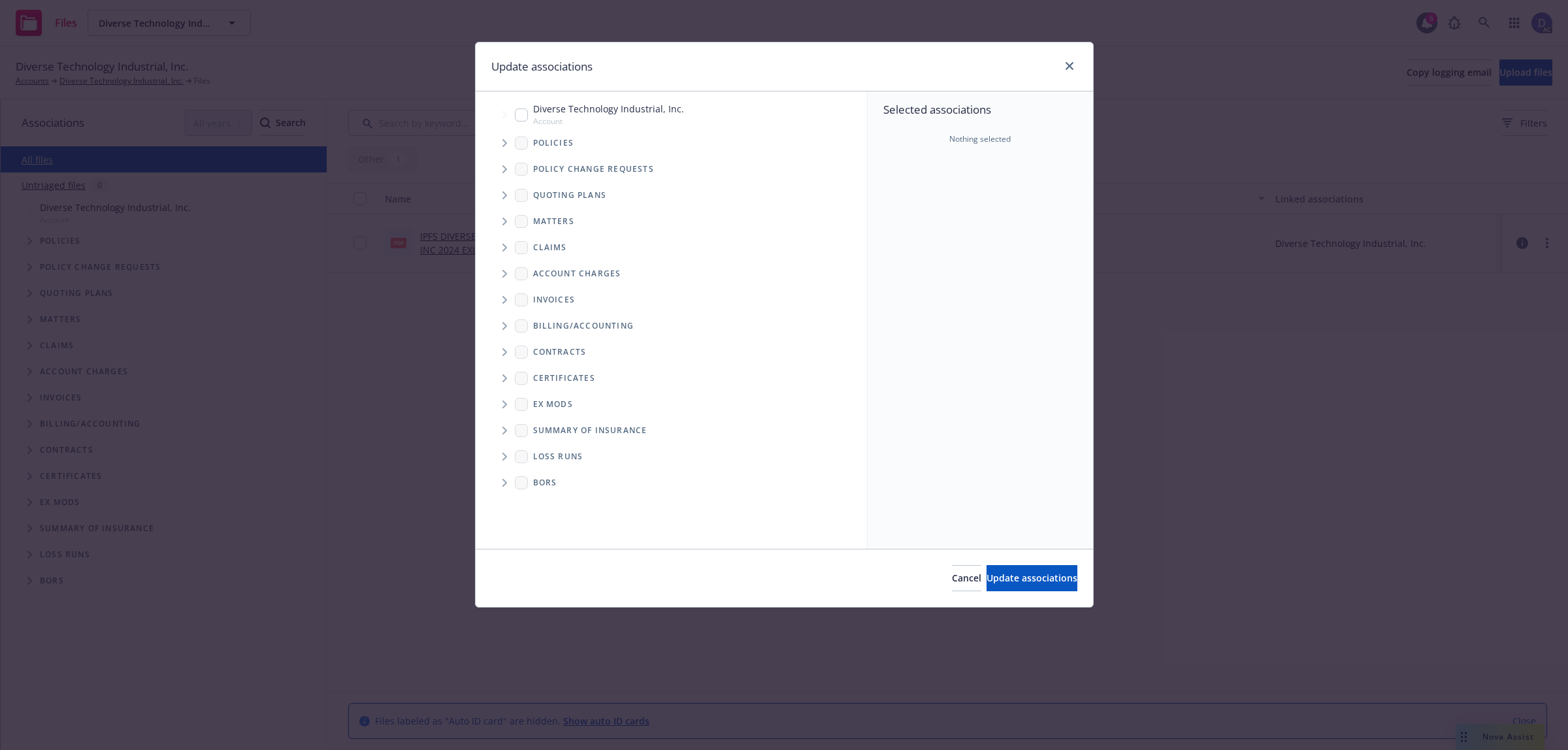
click at [510, 143] on span "Tree Example" at bounding box center [505, 143] width 21 height 21
click at [891, 211] on div "Selected associations Nothing selected" at bounding box center [980, 320] width 226 height 457
click at [514, 119] on span "Tree Example" at bounding box center [505, 115] width 21 height 21
checkbox input "true"
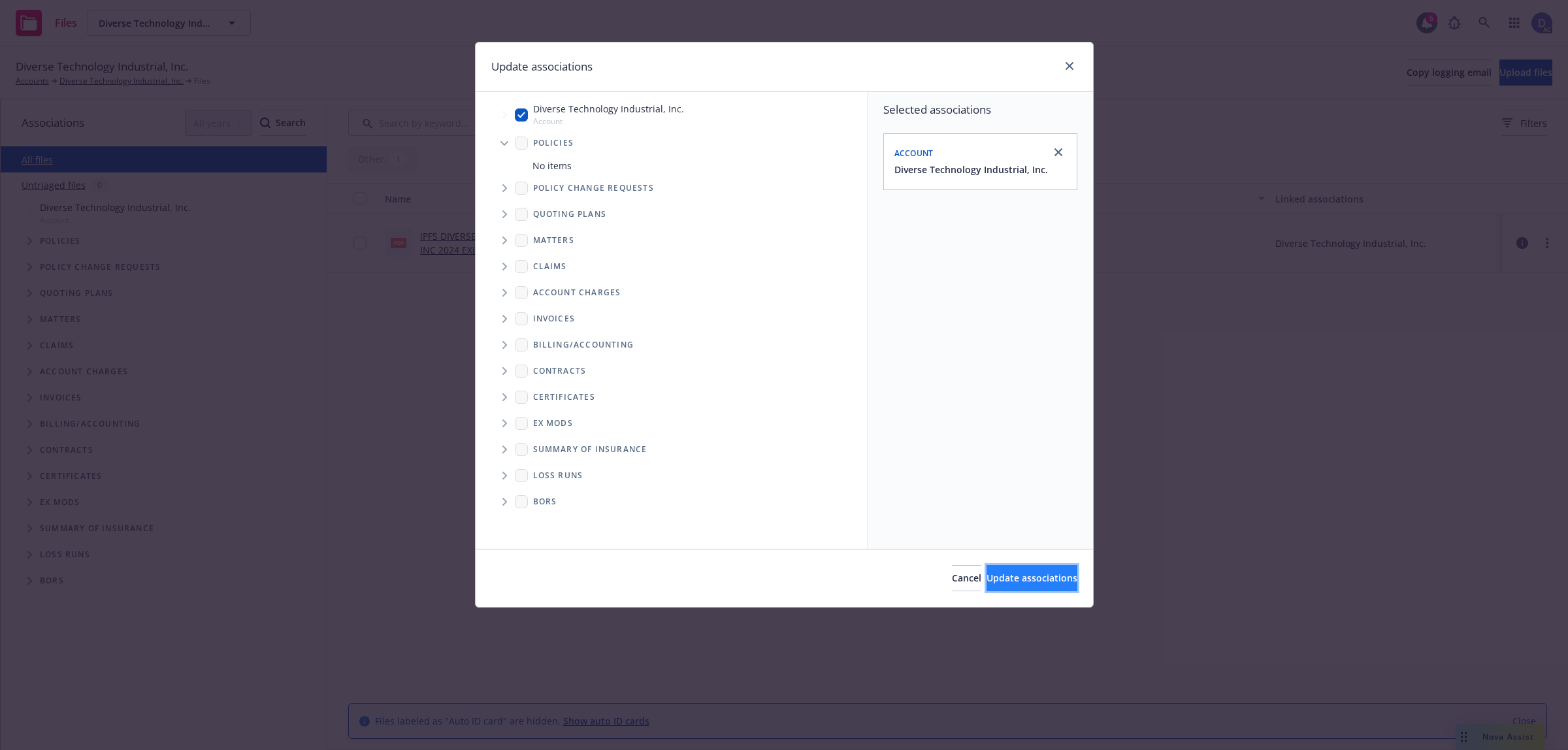
click at [1007, 567] on button "Update associations" at bounding box center [1031, 578] width 91 height 27
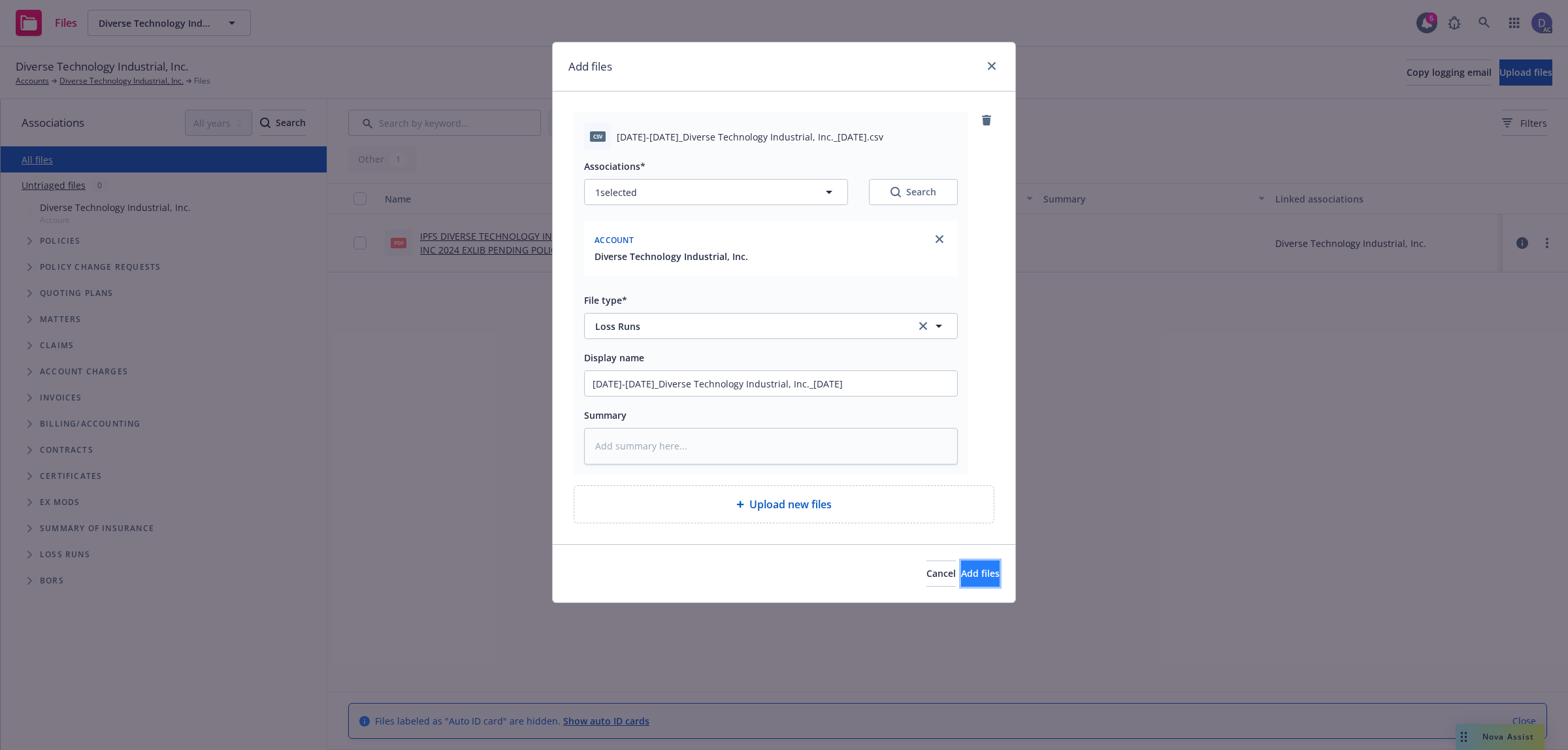
click at [971, 570] on span "Add files" at bounding box center [980, 573] width 39 height 12
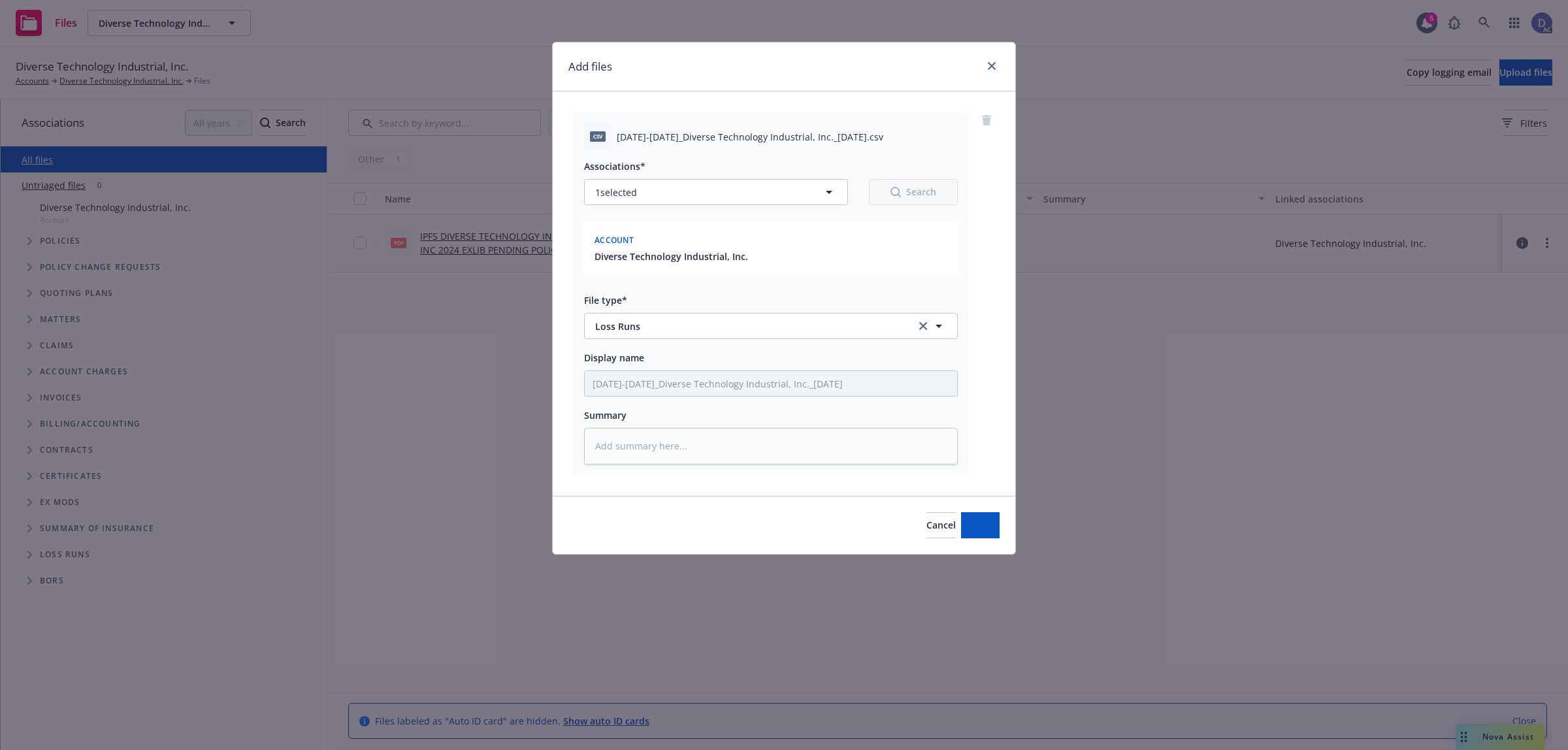
type textarea "x"
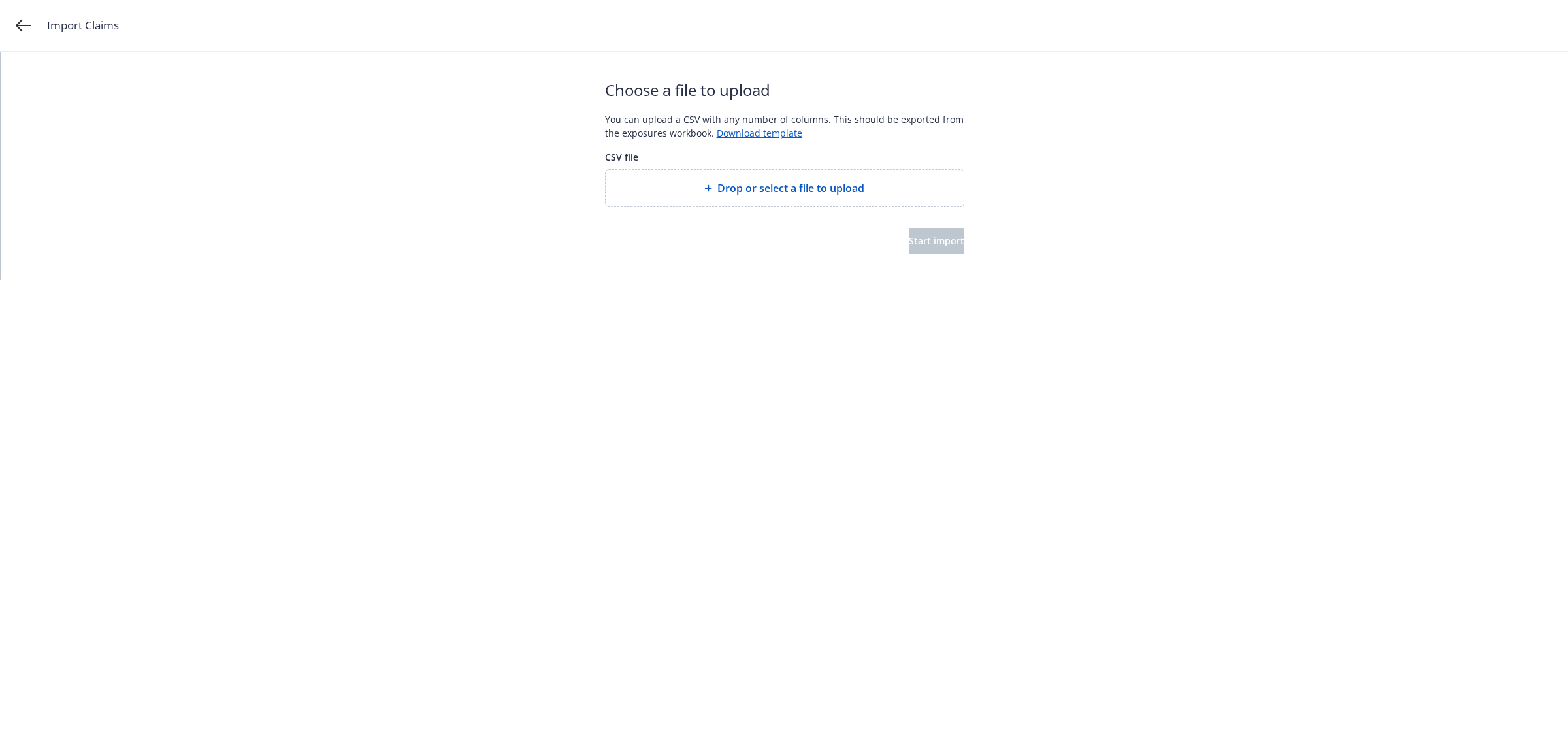
click at [851, 190] on span "Drop or select a file to upload" at bounding box center [791, 189] width 147 height 16
click at [921, 241] on span "Start import" at bounding box center [936, 241] width 56 height 12
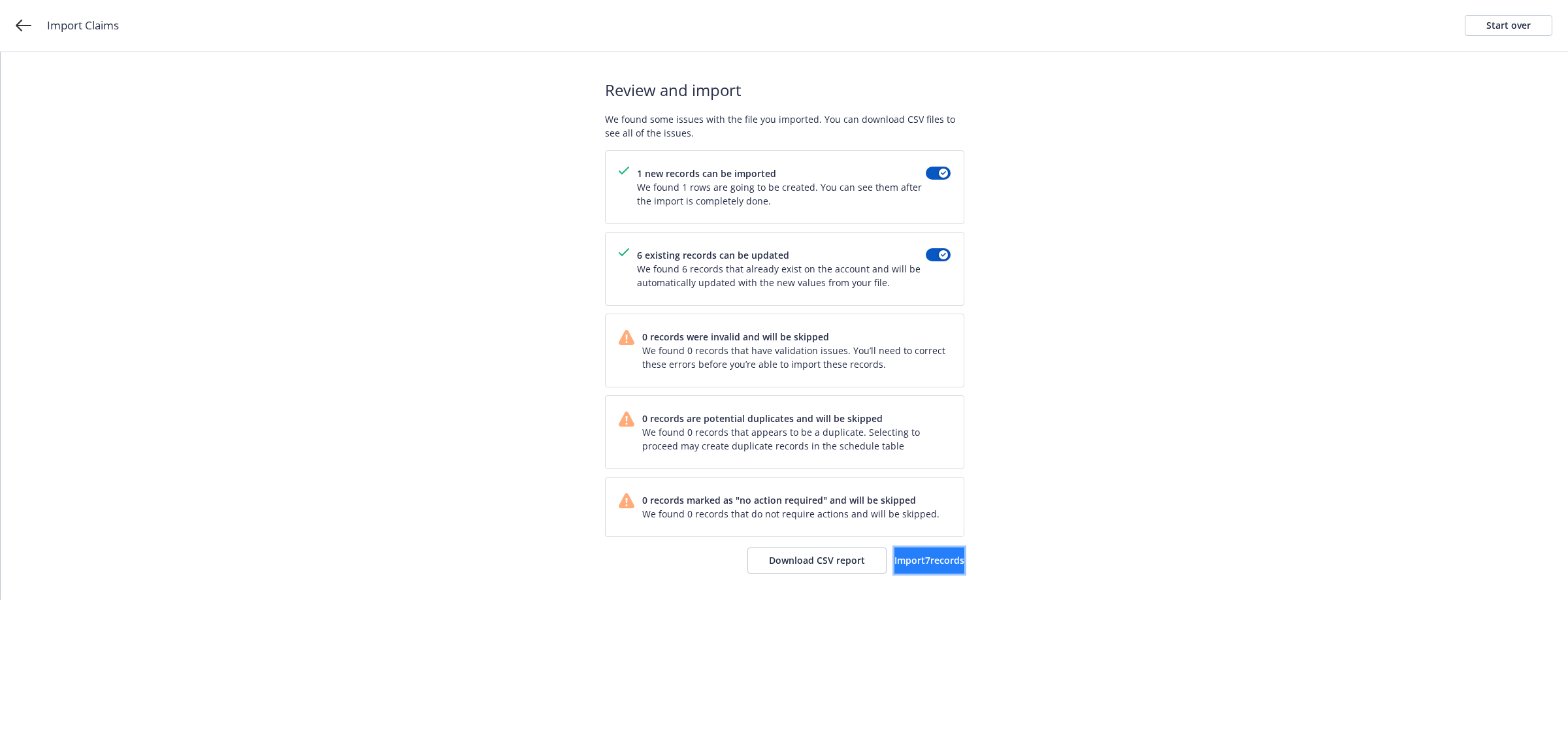
click at [905, 554] on button "Import 7 records" at bounding box center [929, 561] width 70 height 27
click at [897, 562] on span "View accounts" at bounding box center [910, 561] width 64 height 12
